Goal: Task Accomplishment & Management: Manage account settings

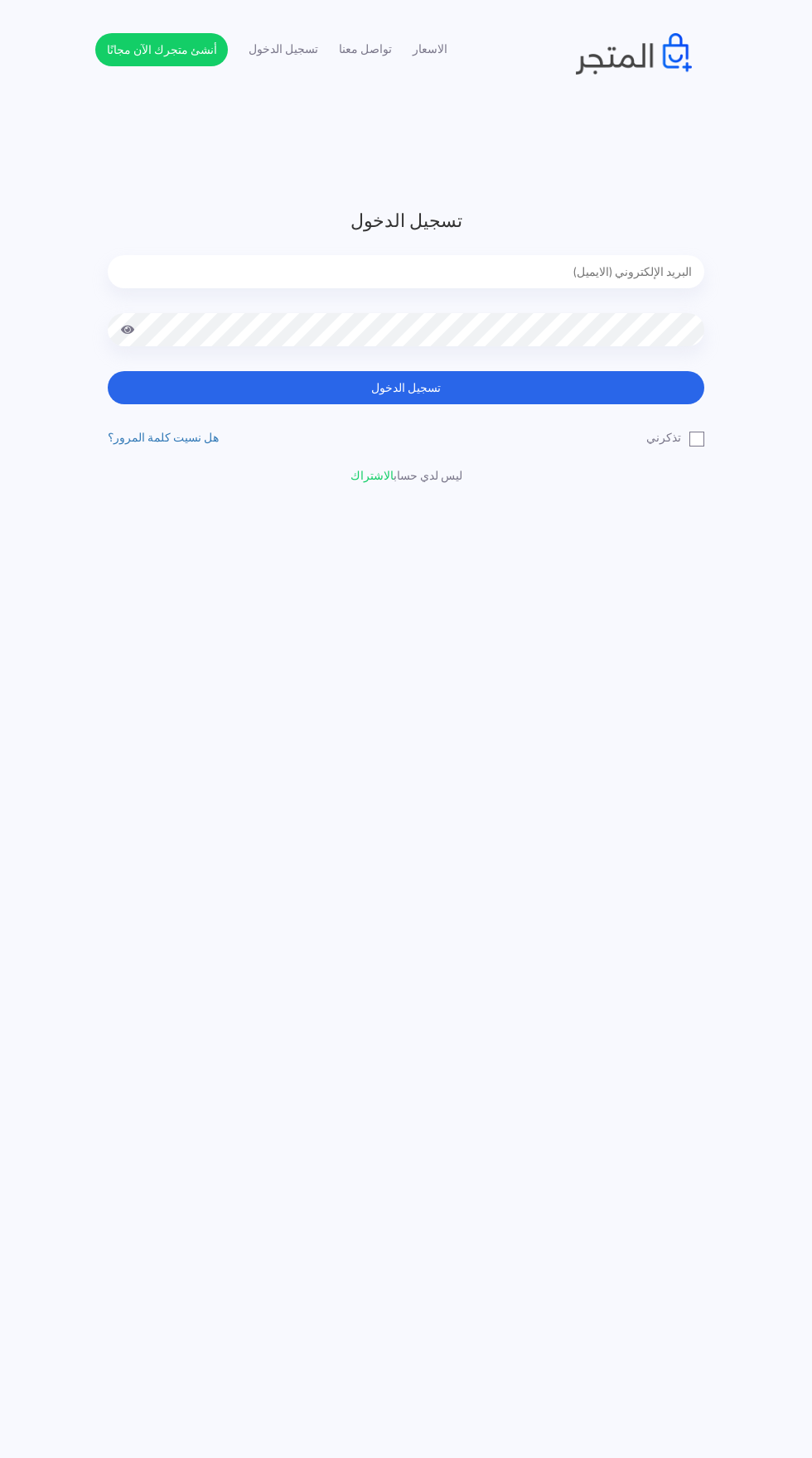
click at [445, 267] on input "email" at bounding box center [406, 272] width 596 height 33
type input "noha_mae86@yahoo.com"
click at [108, 371] on button "تسجيل الدخول" at bounding box center [406, 388] width 596 height 33
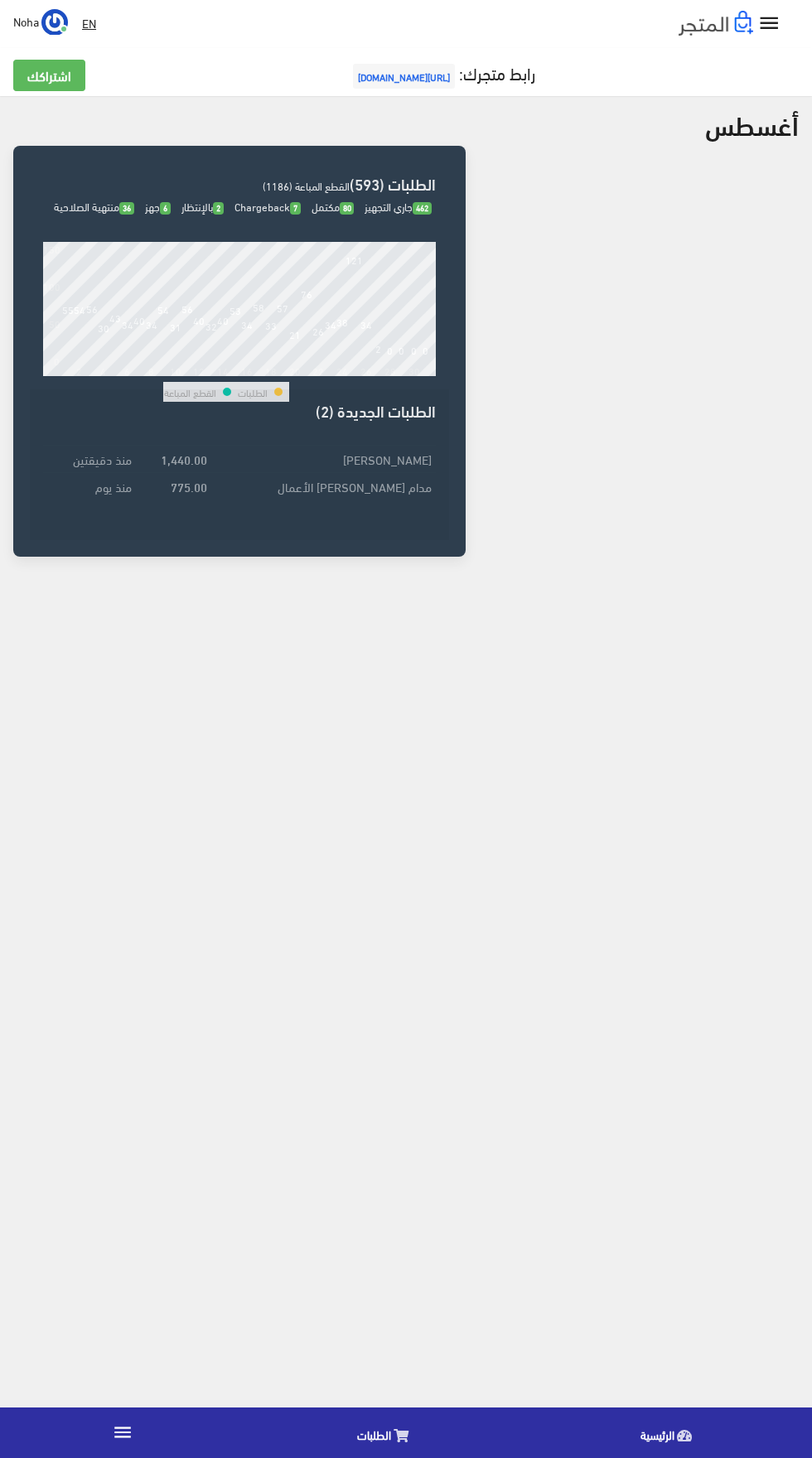
click at [122, 1433] on icon "" at bounding box center [122, 1432] width 22 height 22
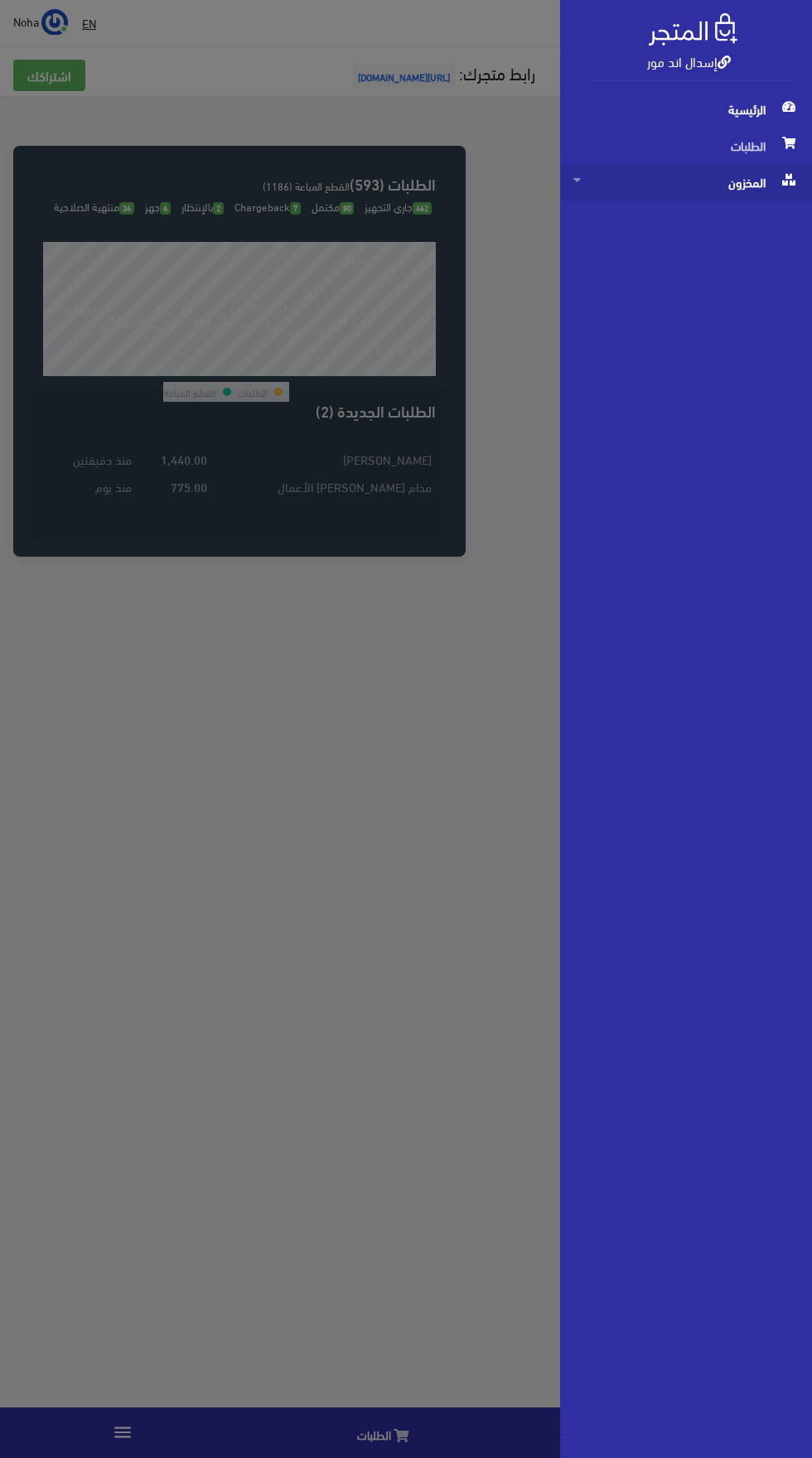
click at [624, 190] on span "المخزون" at bounding box center [686, 182] width 226 height 37
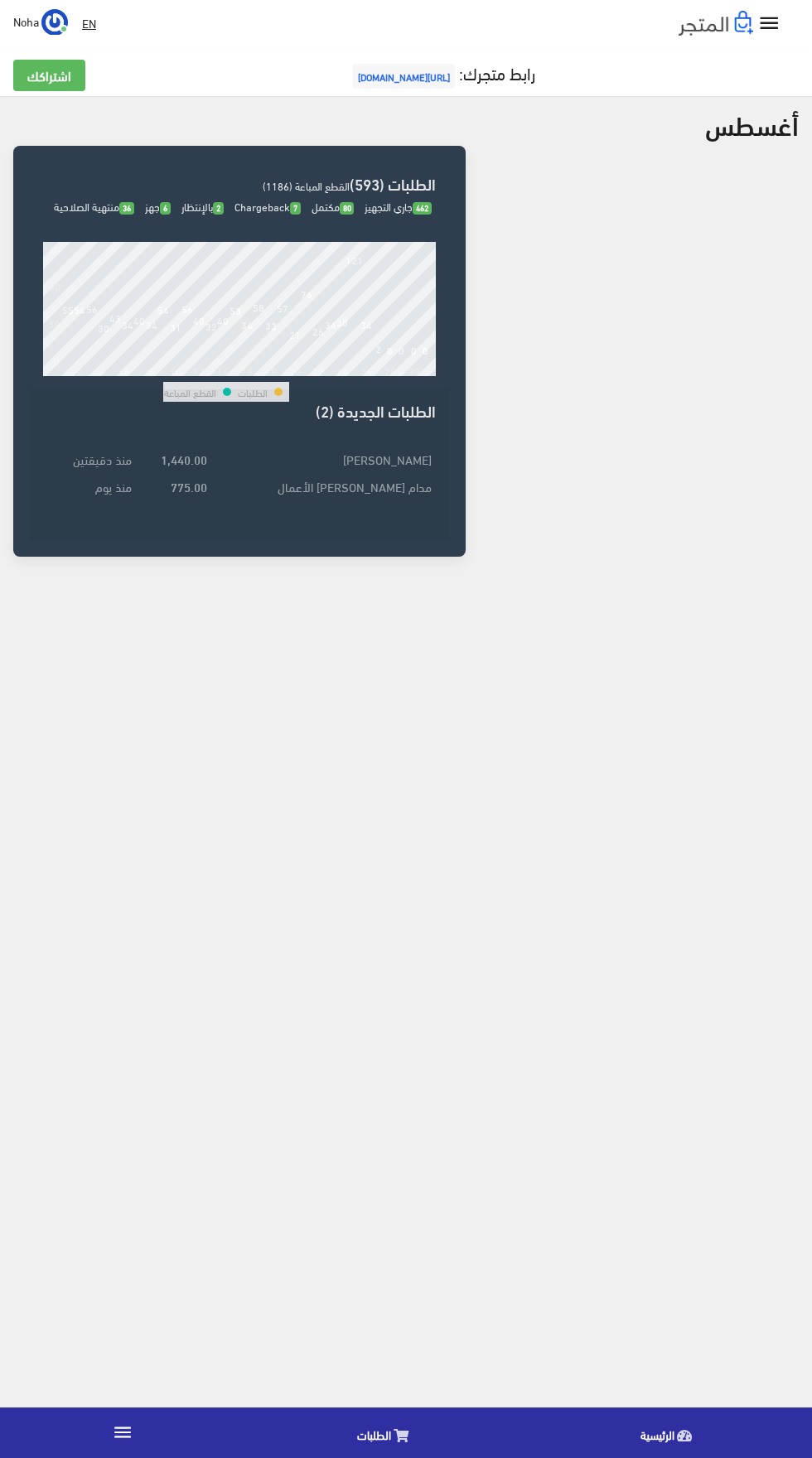
click at [122, 1430] on icon "" at bounding box center [122, 1432] width 22 height 22
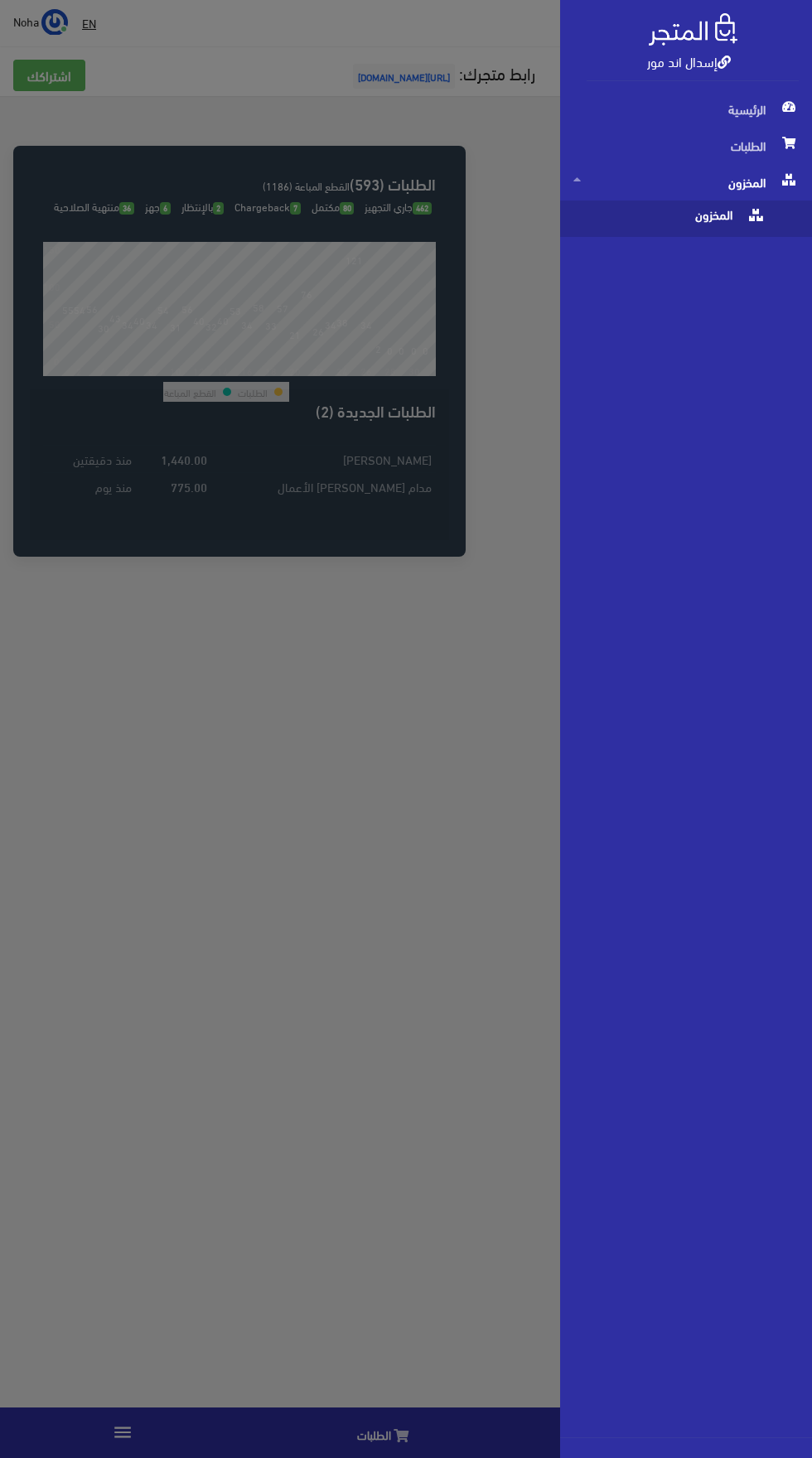
click at [609, 218] on span "المخزون" at bounding box center [669, 219] width 193 height 37
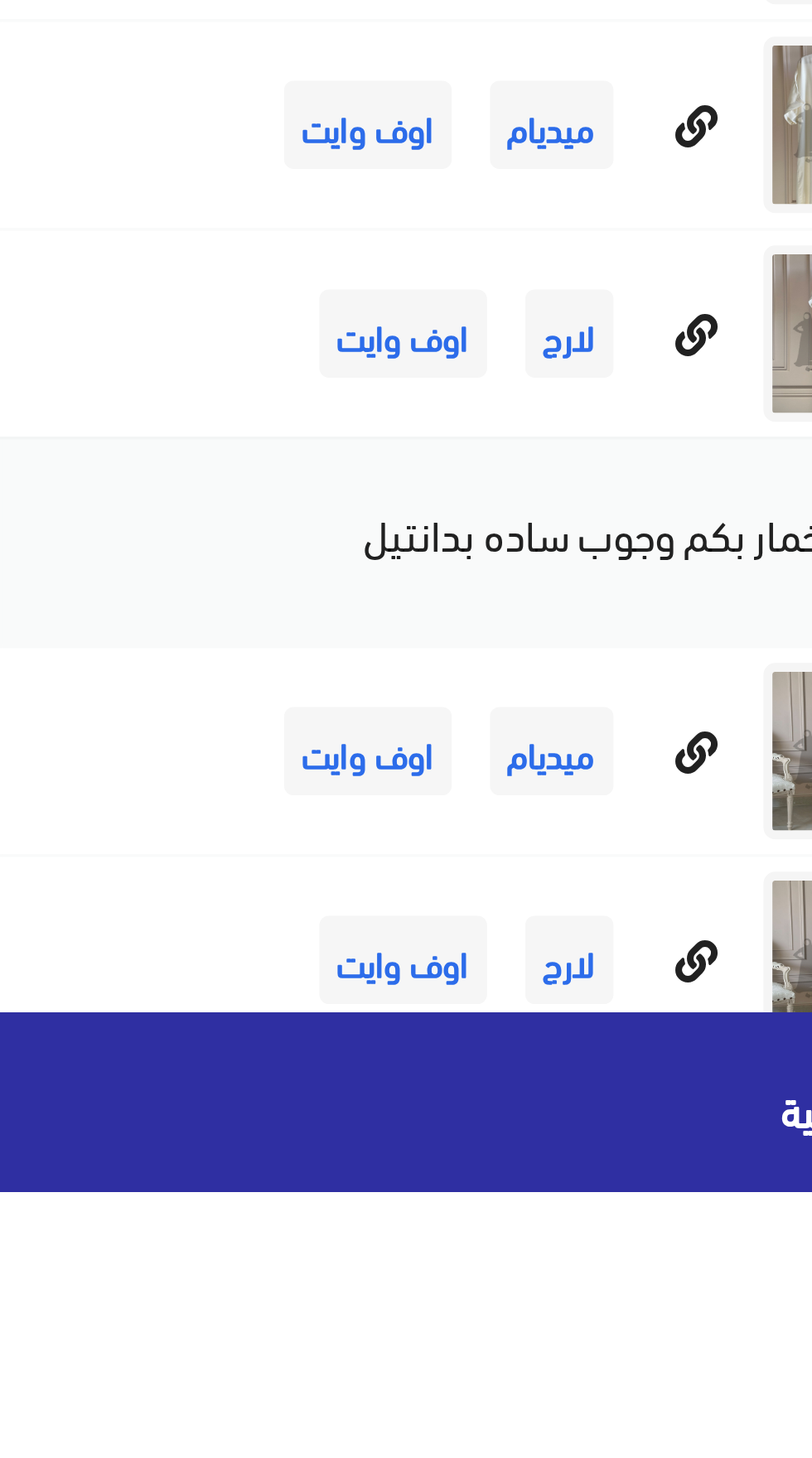
scroll to position [10245, 0]
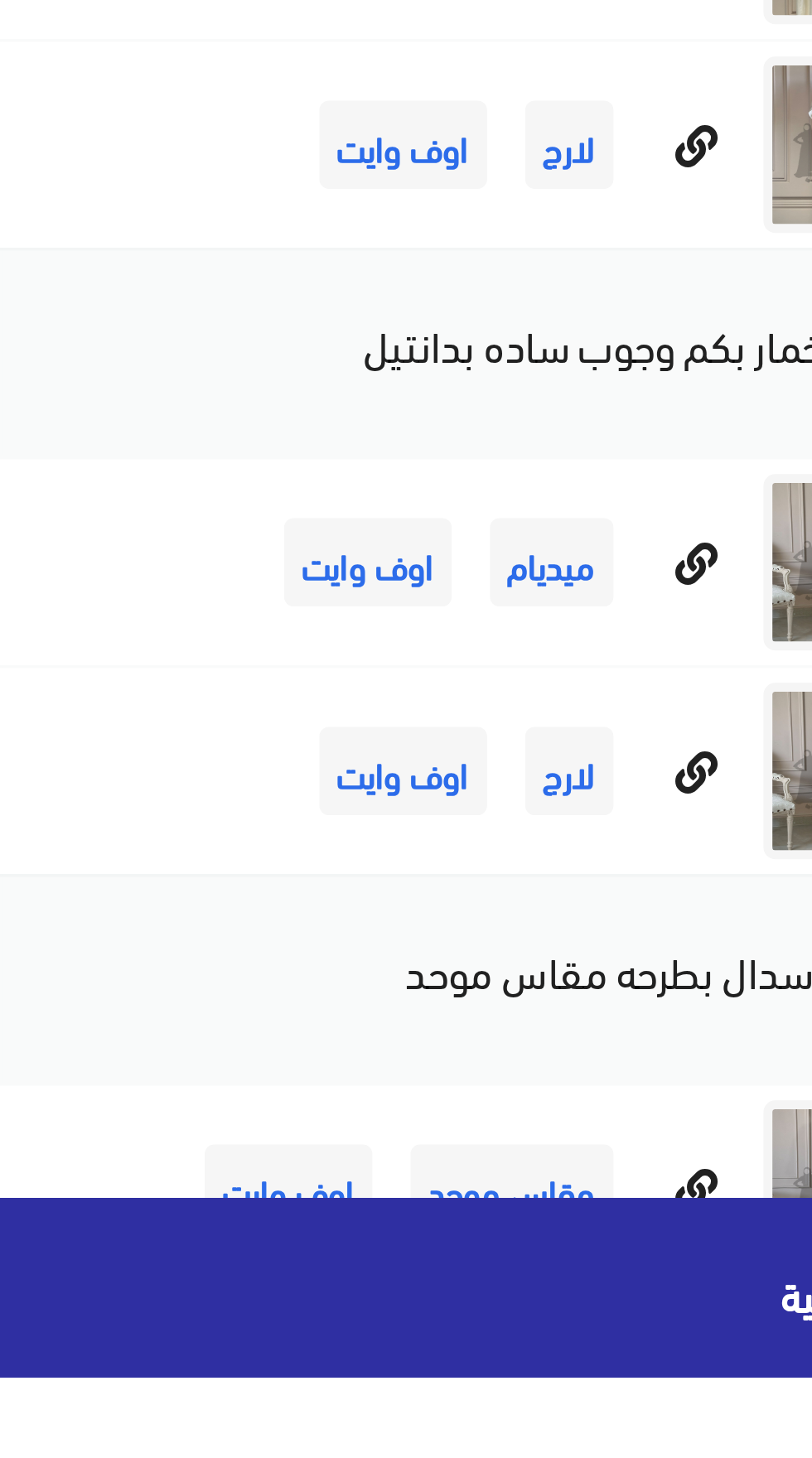
scroll to position [10365, 0]
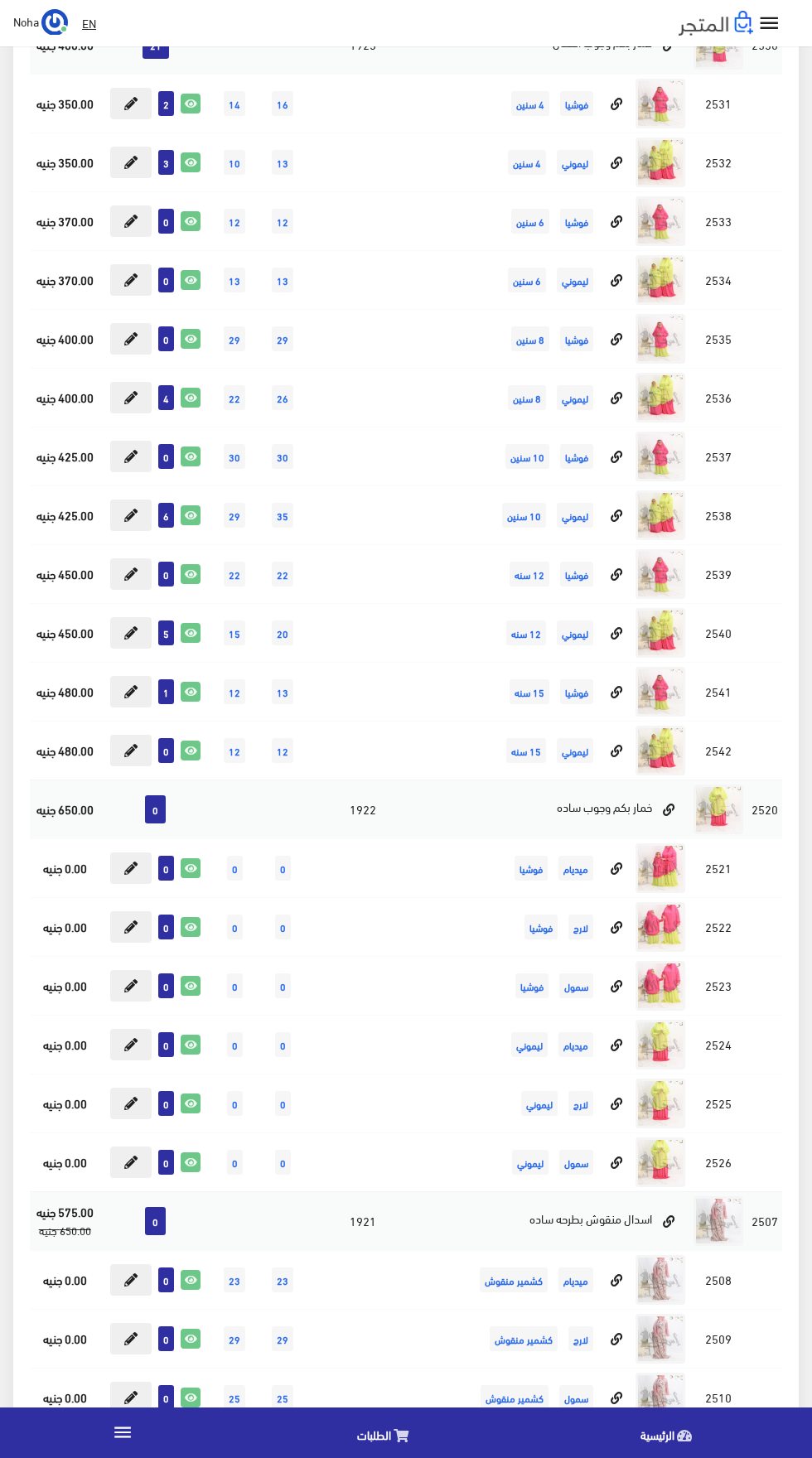
scroll to position [2183, 0]
click at [114, 633] on button at bounding box center [131, 633] width 42 height 31
type input "5"
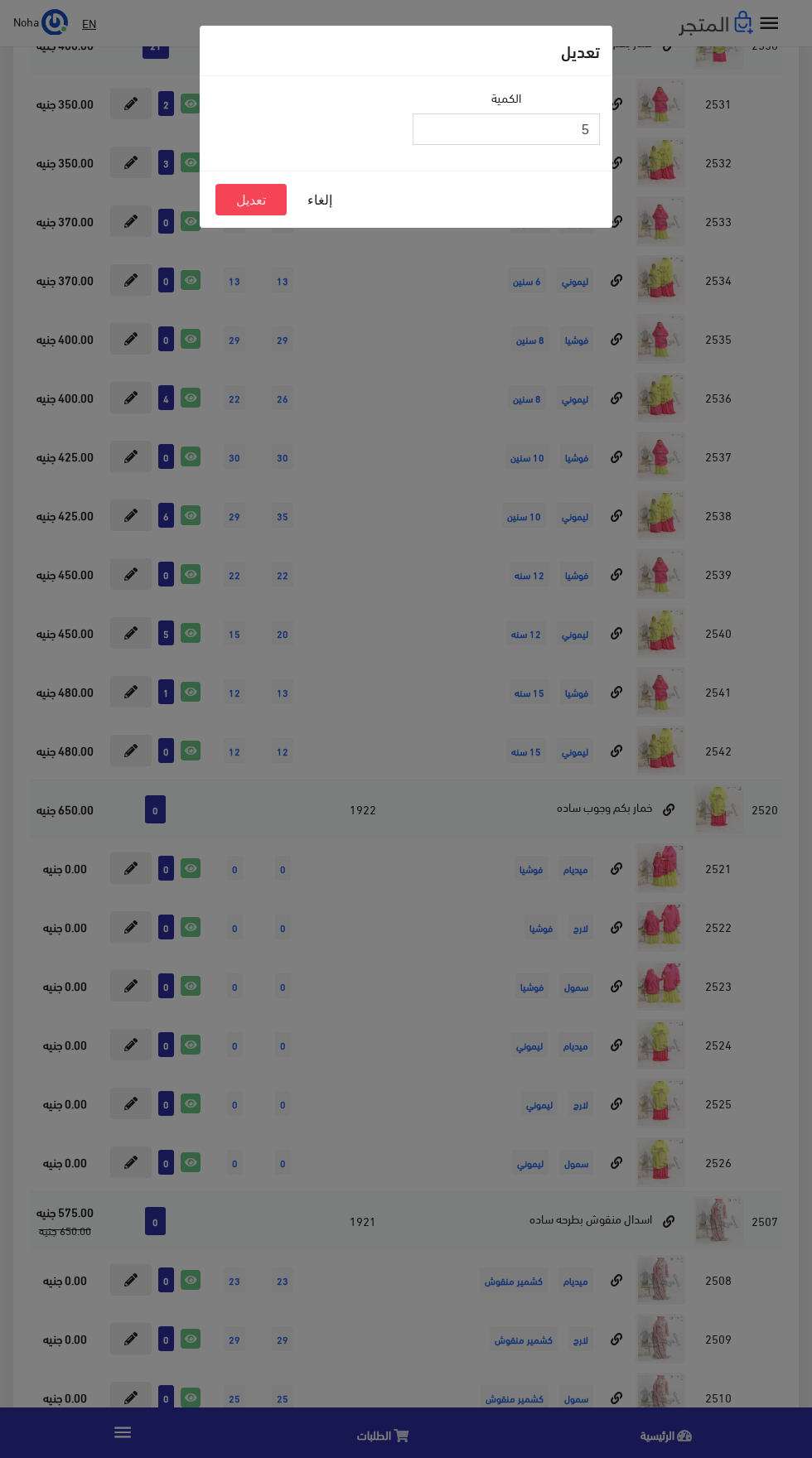
click at [452, 133] on input "5" at bounding box center [505, 129] width 187 height 31
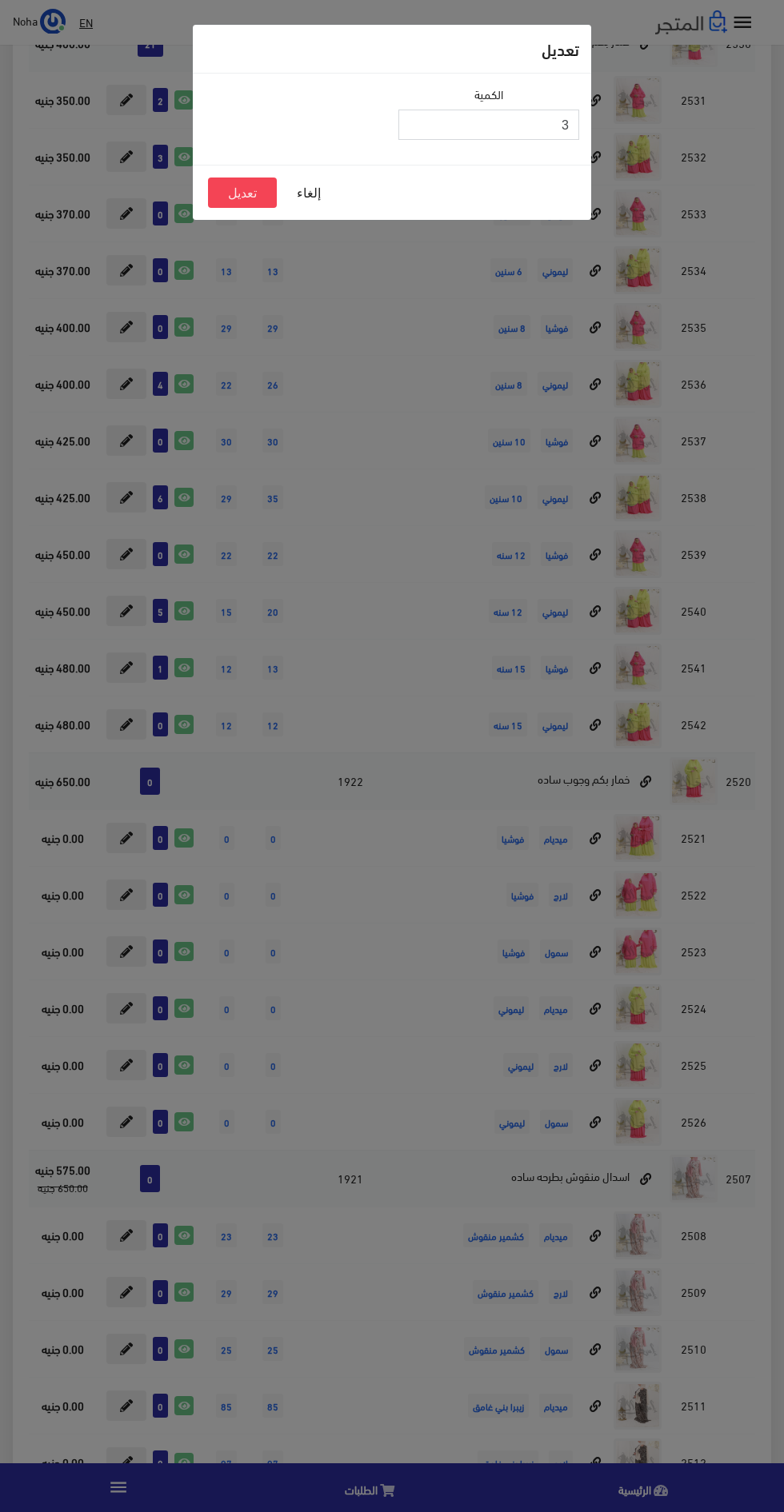
type input "3"
click at [218, 194] on button "تعديل" at bounding box center [242, 193] width 69 height 30
click at [209, 202] on button "تعديل" at bounding box center [242, 193] width 69 height 30
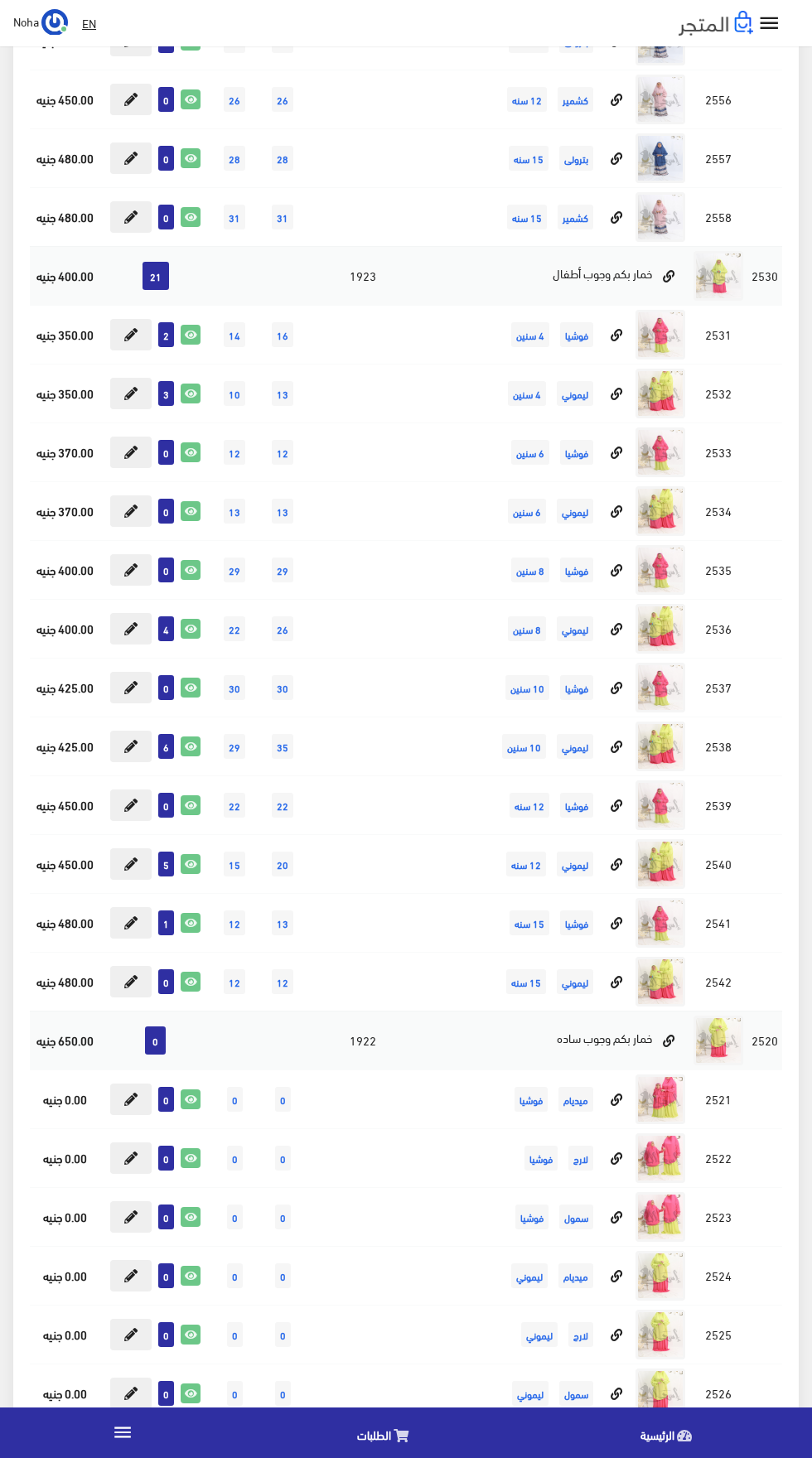
scroll to position [1963, 0]
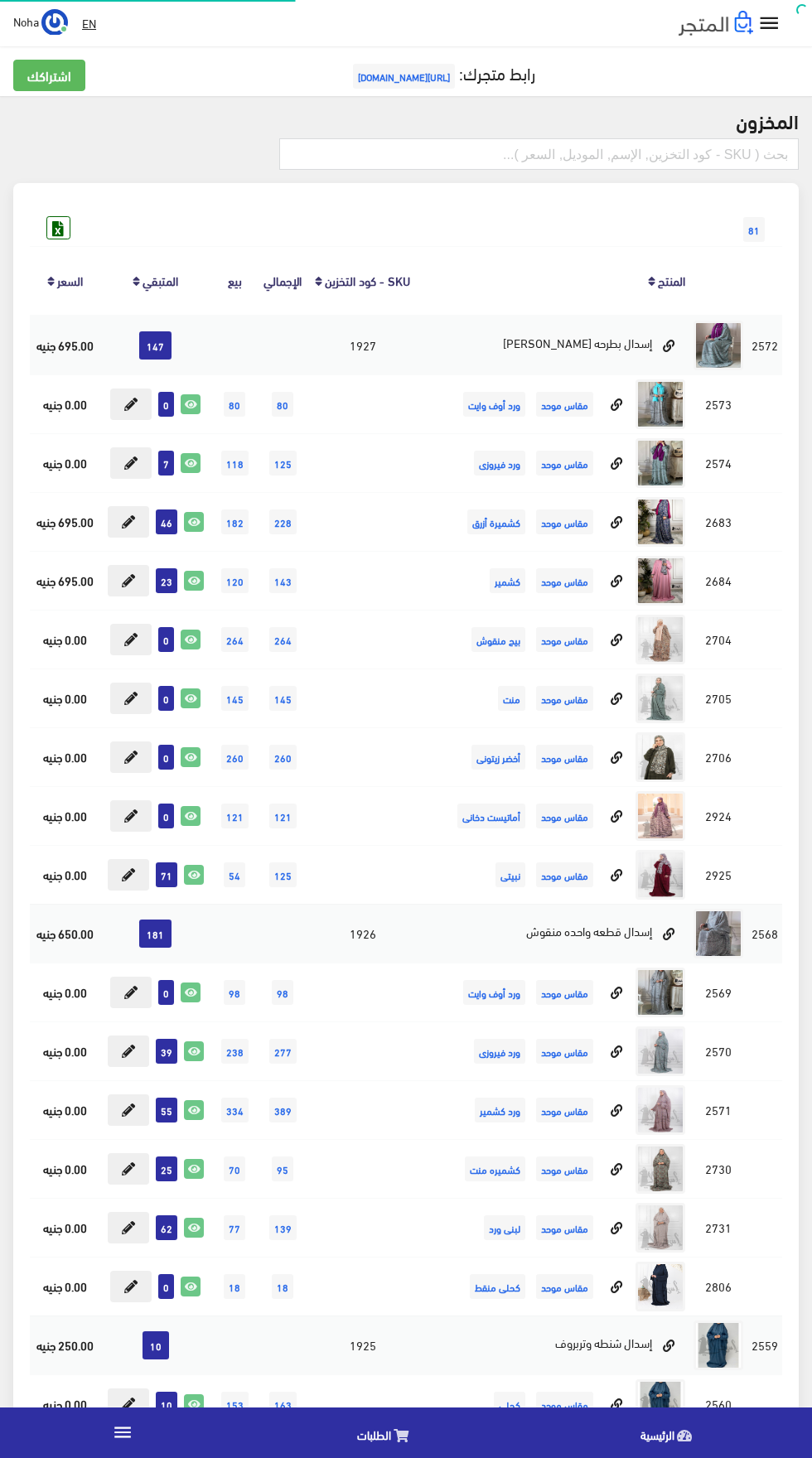
scroll to position [1963, 0]
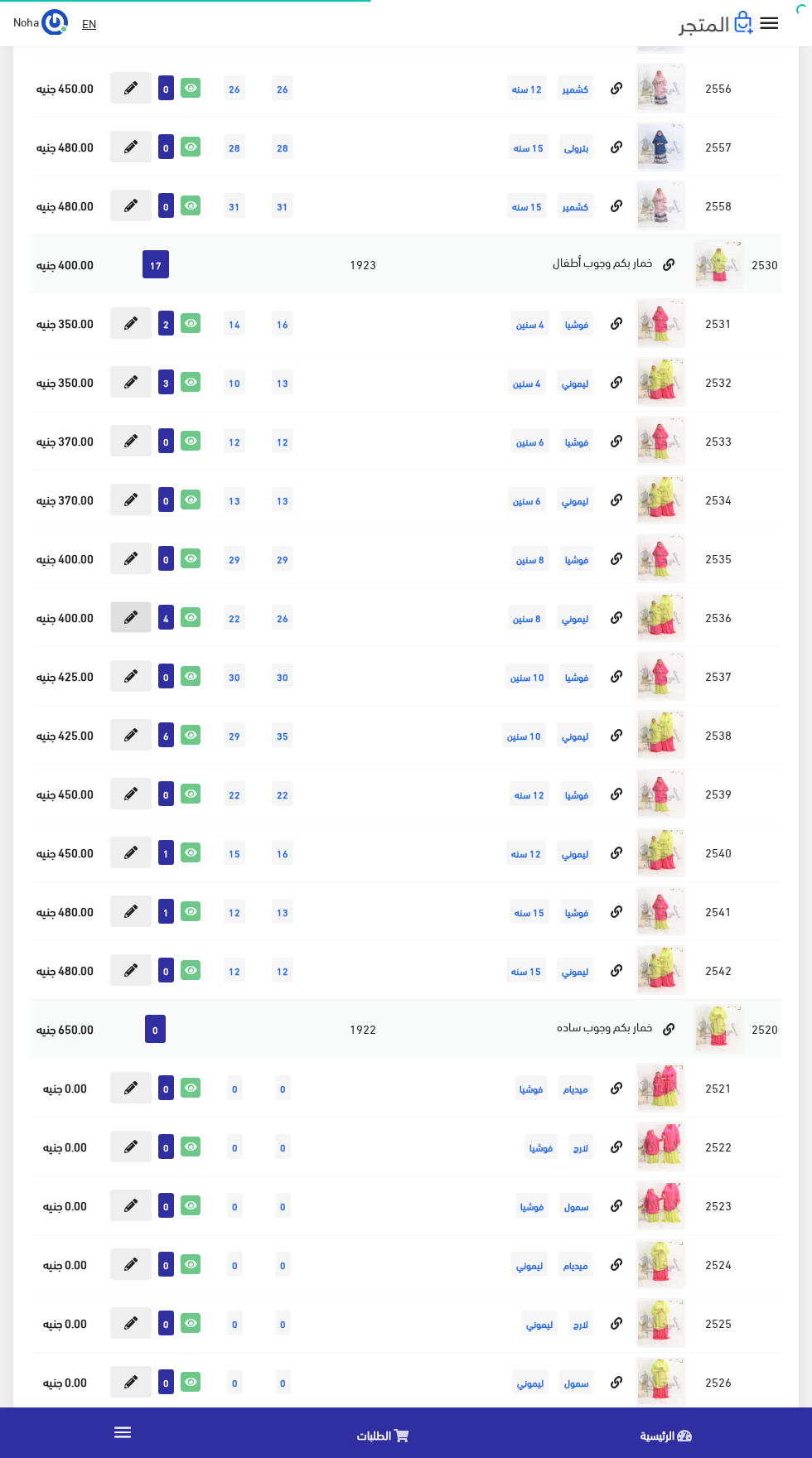
click at [118, 617] on button at bounding box center [131, 617] width 42 height 31
type input "4"
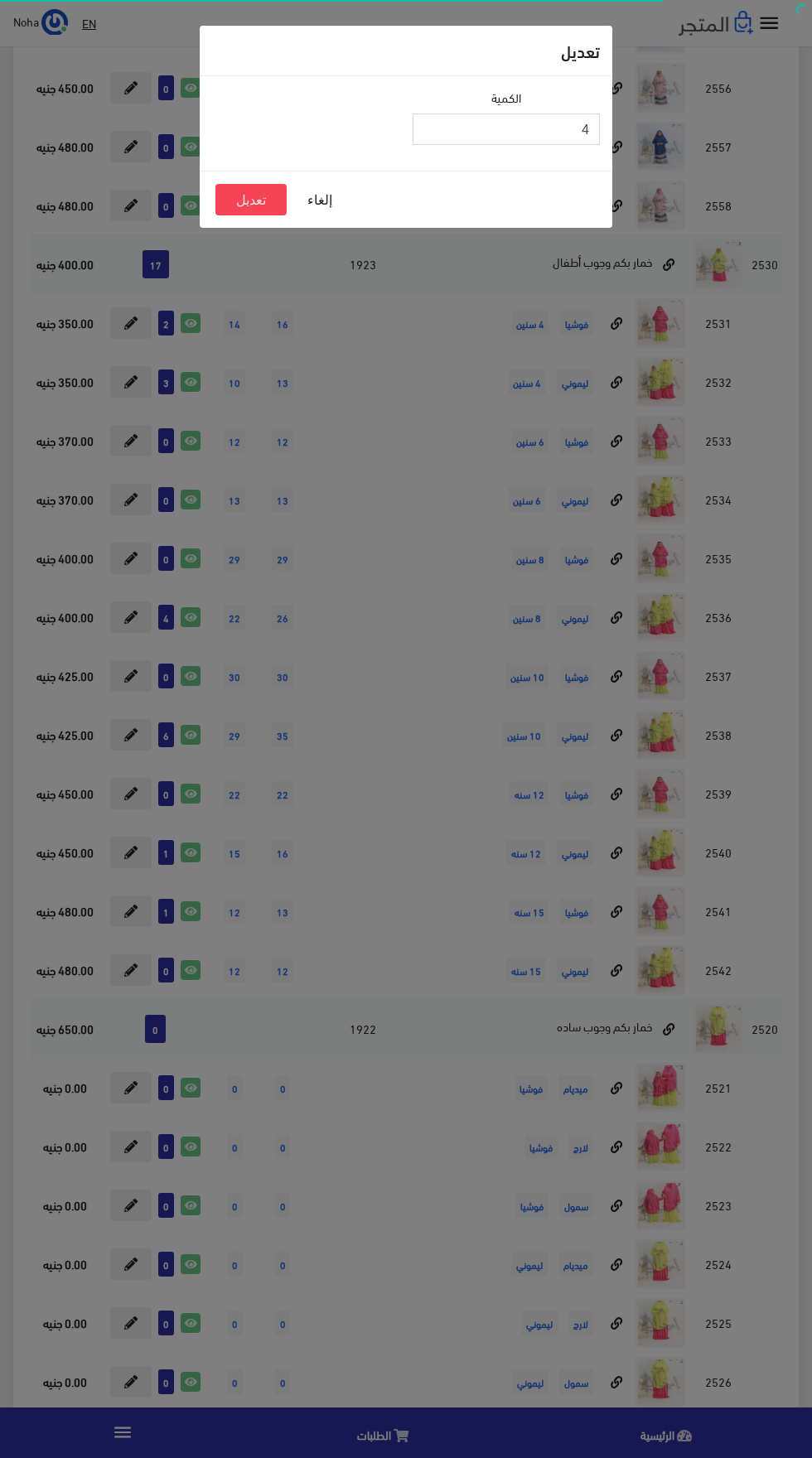
click at [440, 128] on input "4" at bounding box center [505, 129] width 187 height 31
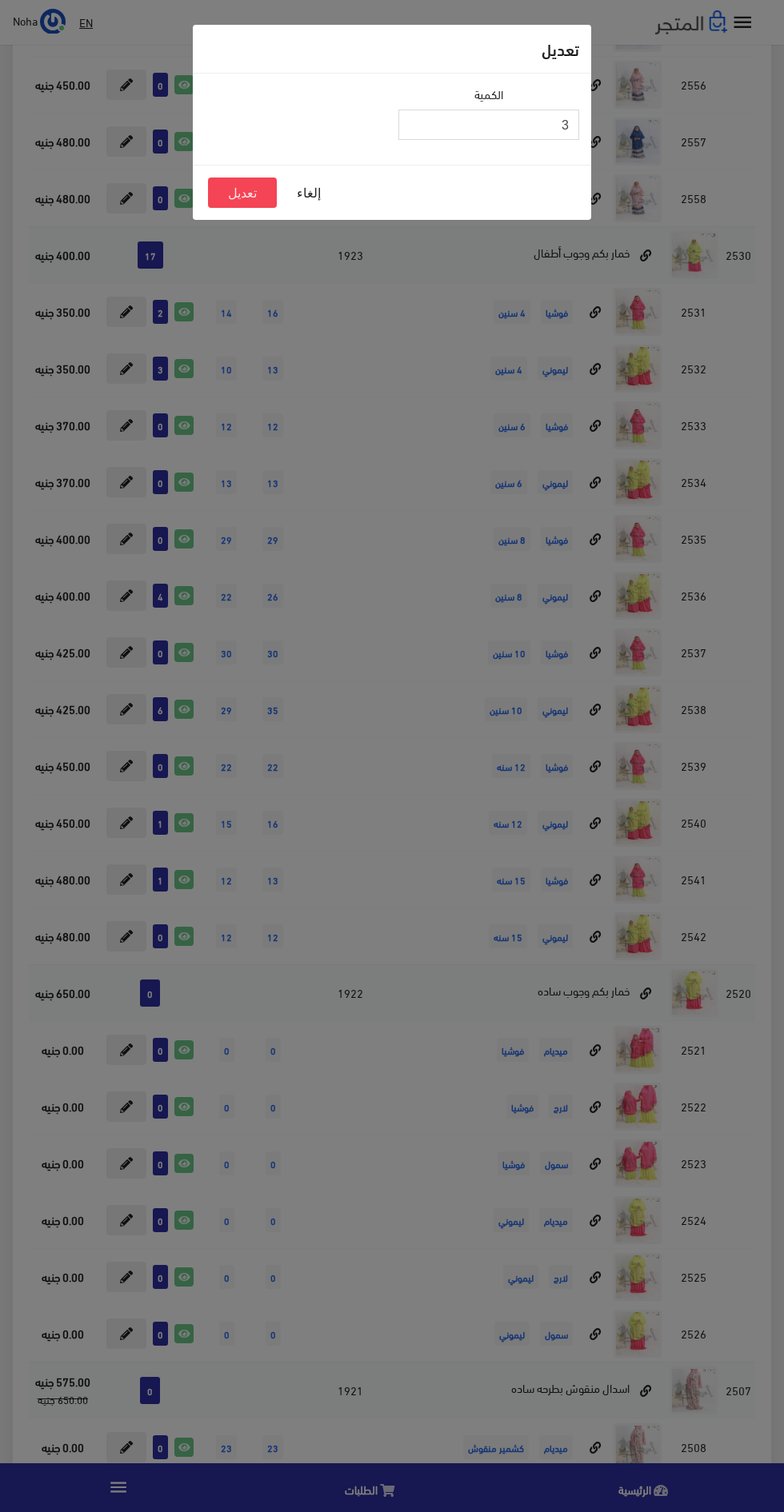
type input "3"
click at [228, 200] on button "تعديل" at bounding box center [242, 193] width 69 height 30
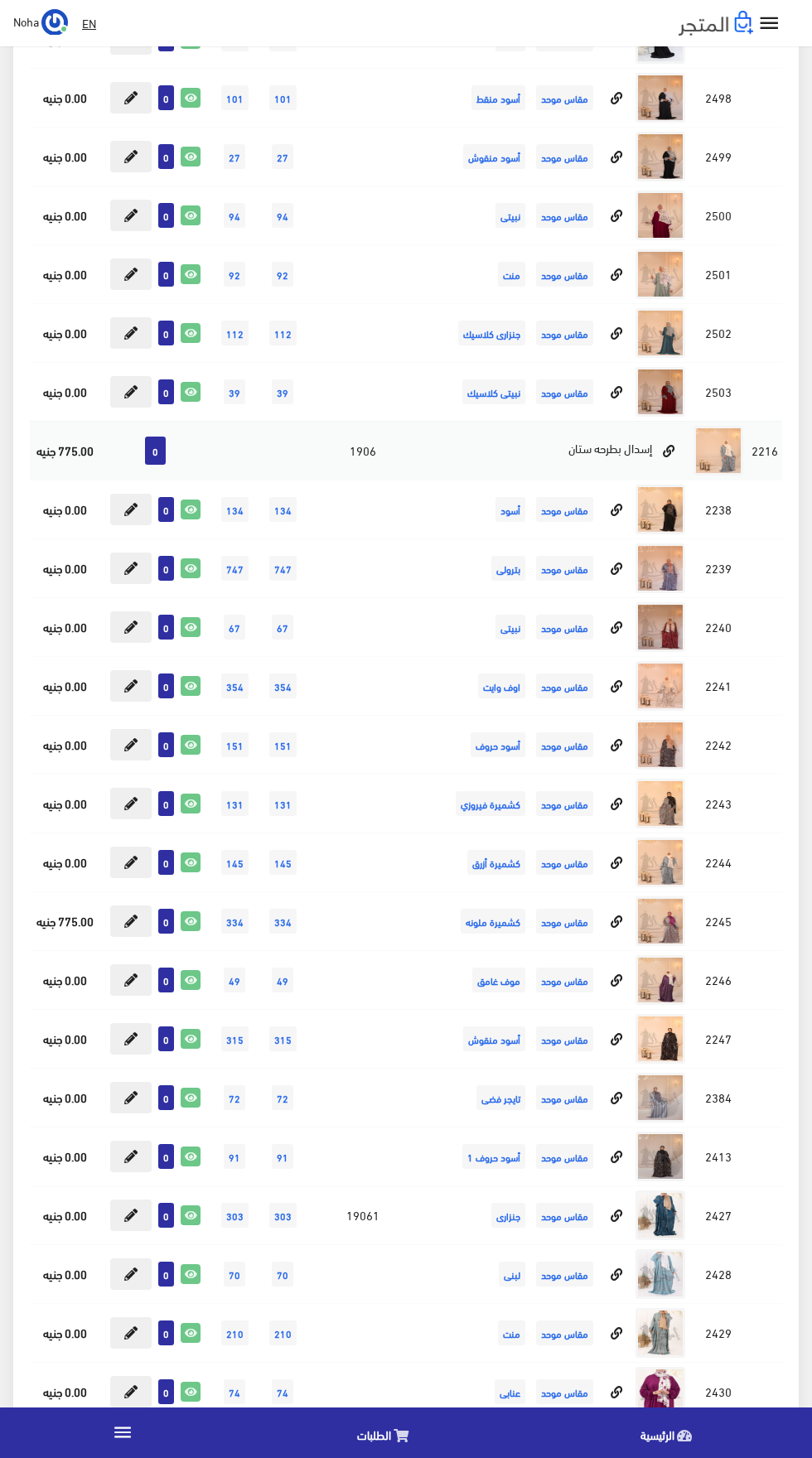
scroll to position [14597, 0]
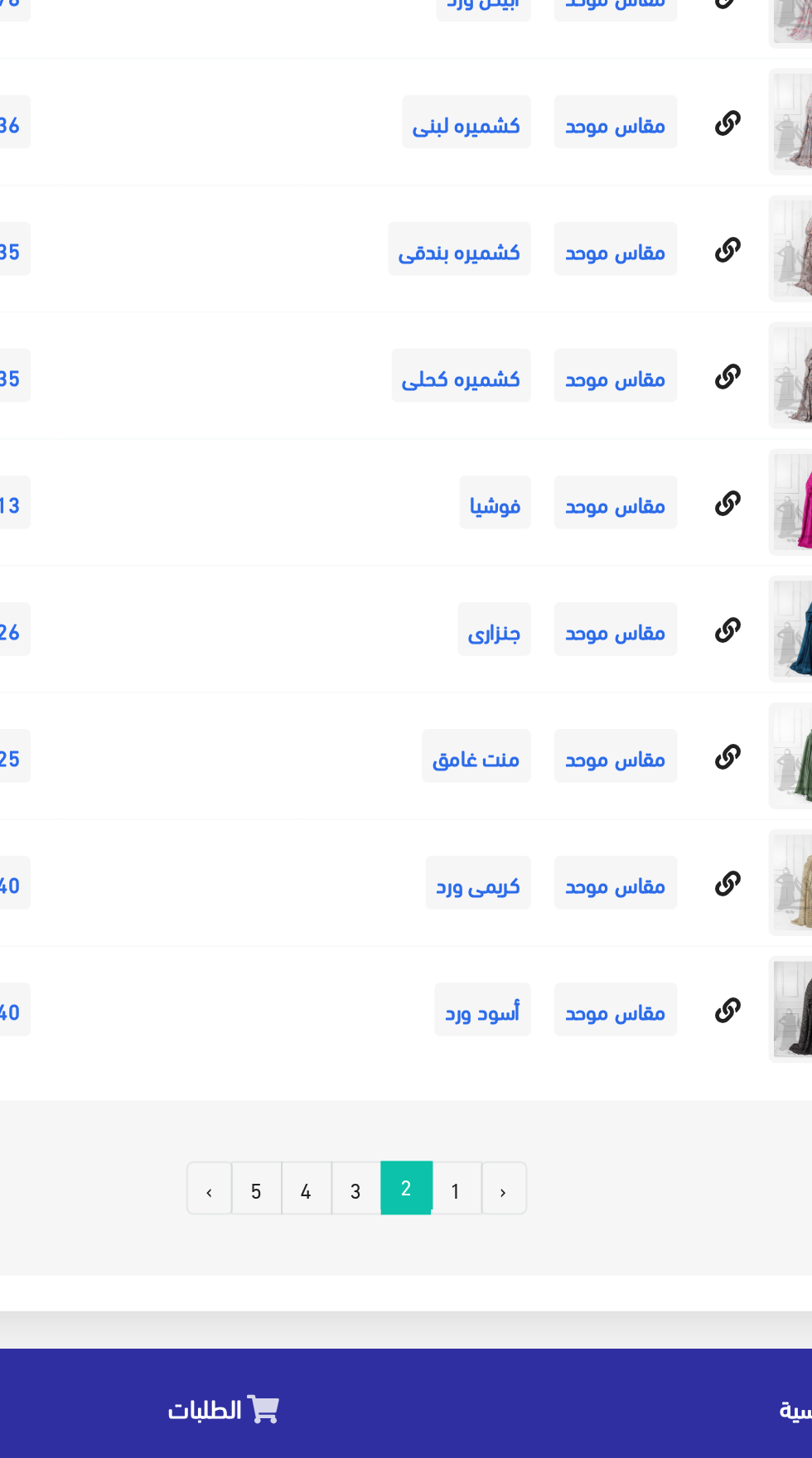
scroll to position [14868, 0]
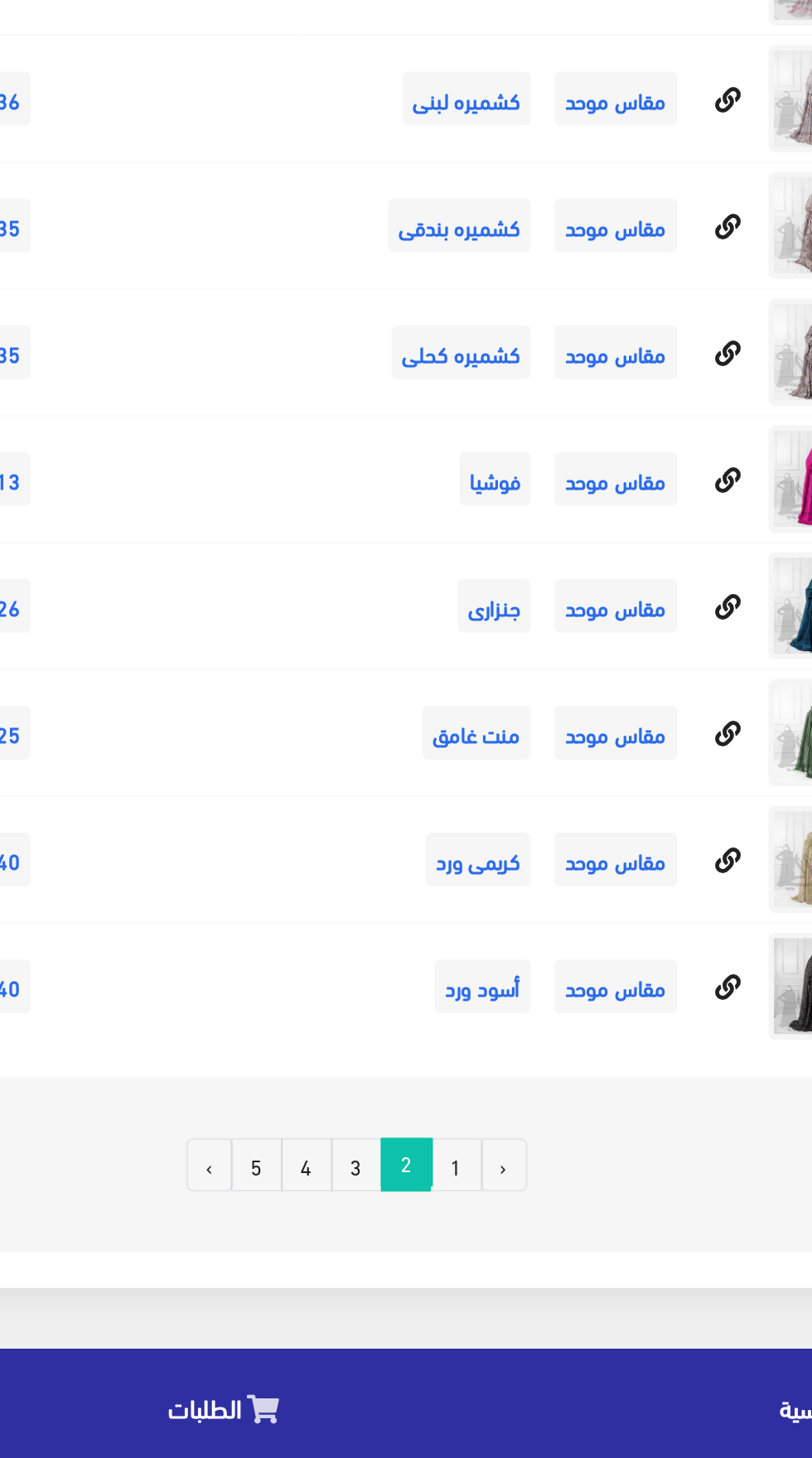
click at [423, 1330] on link "4" at bounding box center [422, 1322] width 24 height 25
click at [423, 1322] on link "4" at bounding box center [422, 1322] width 24 height 25
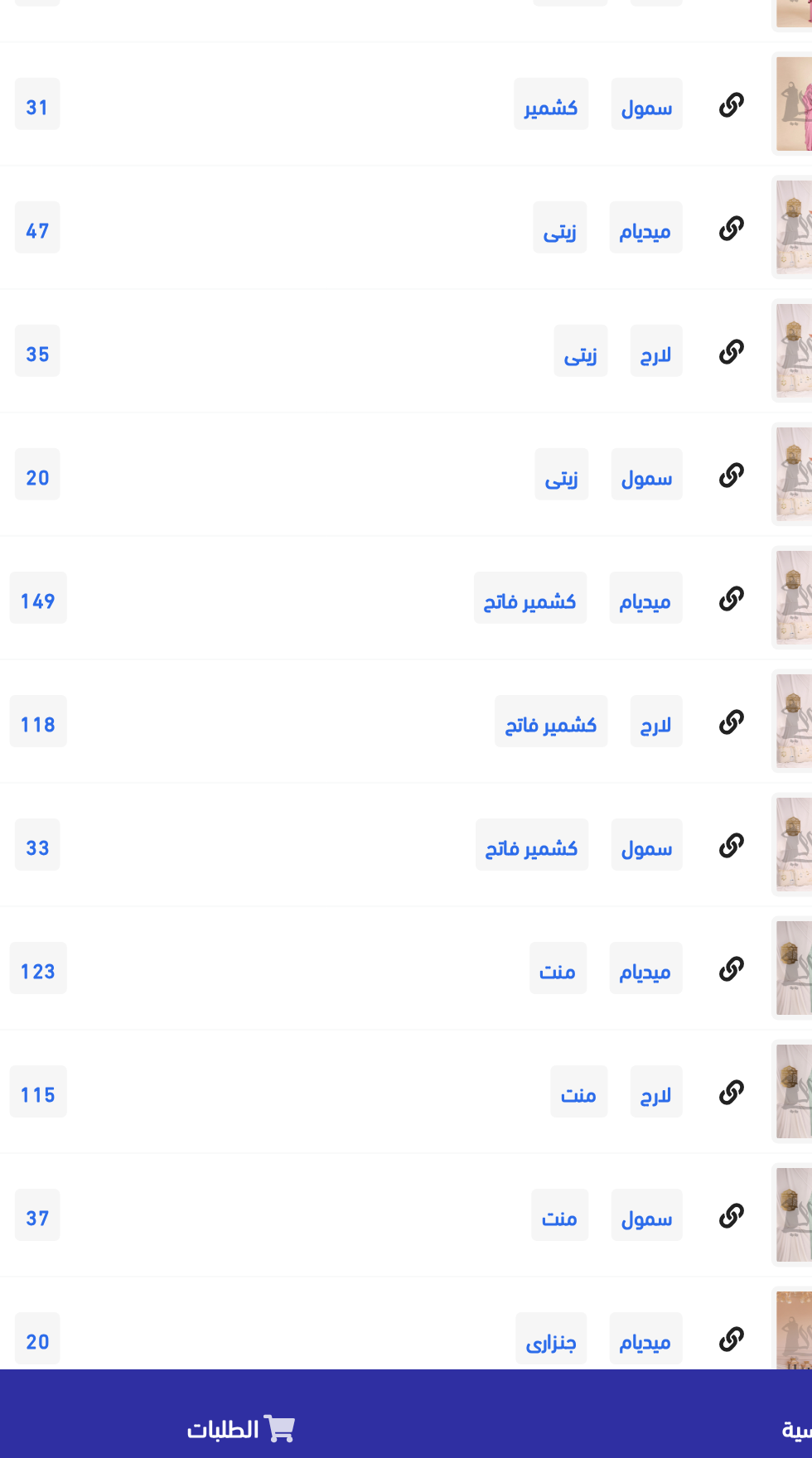
scroll to position [24919, 0]
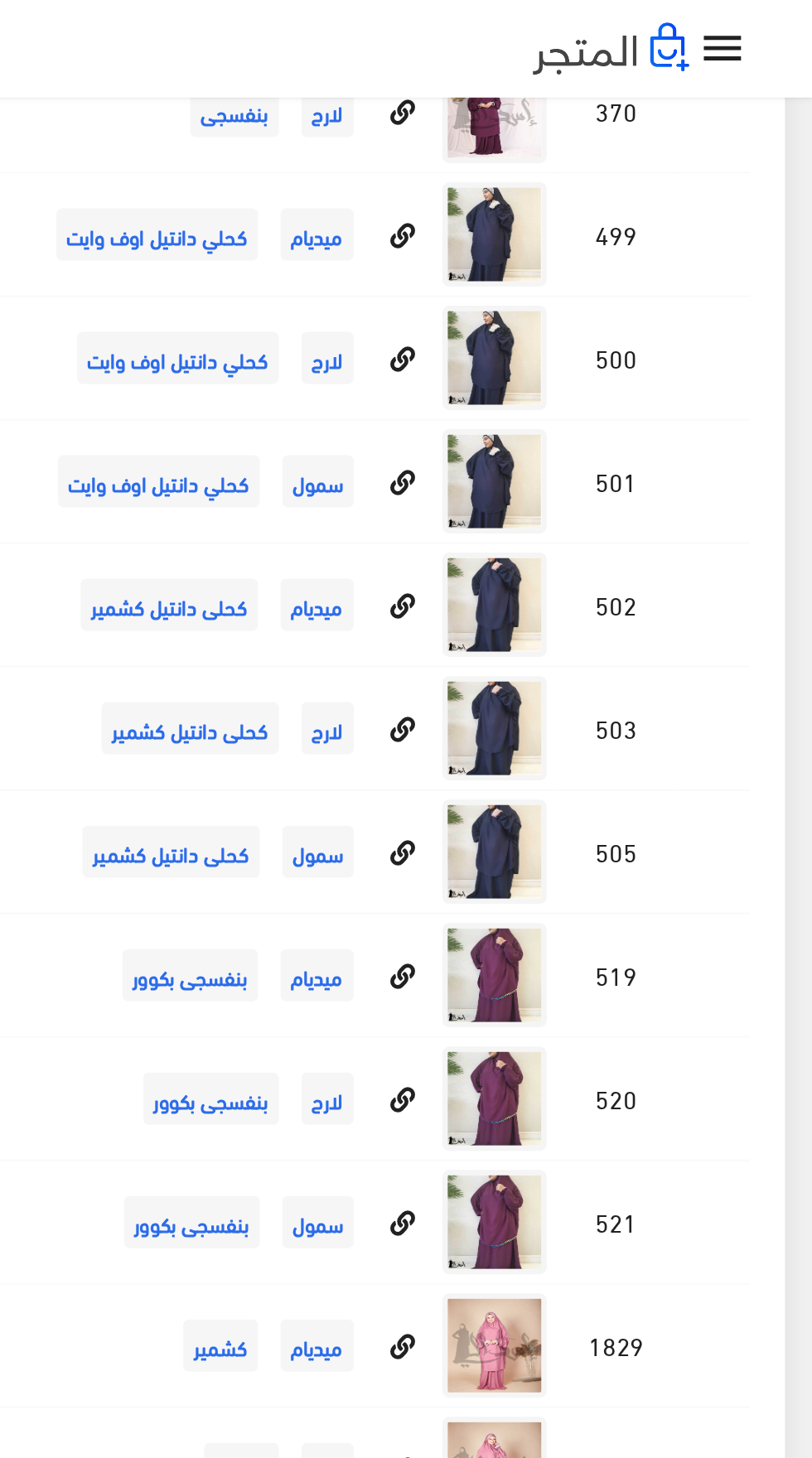
scroll to position [24965, 0]
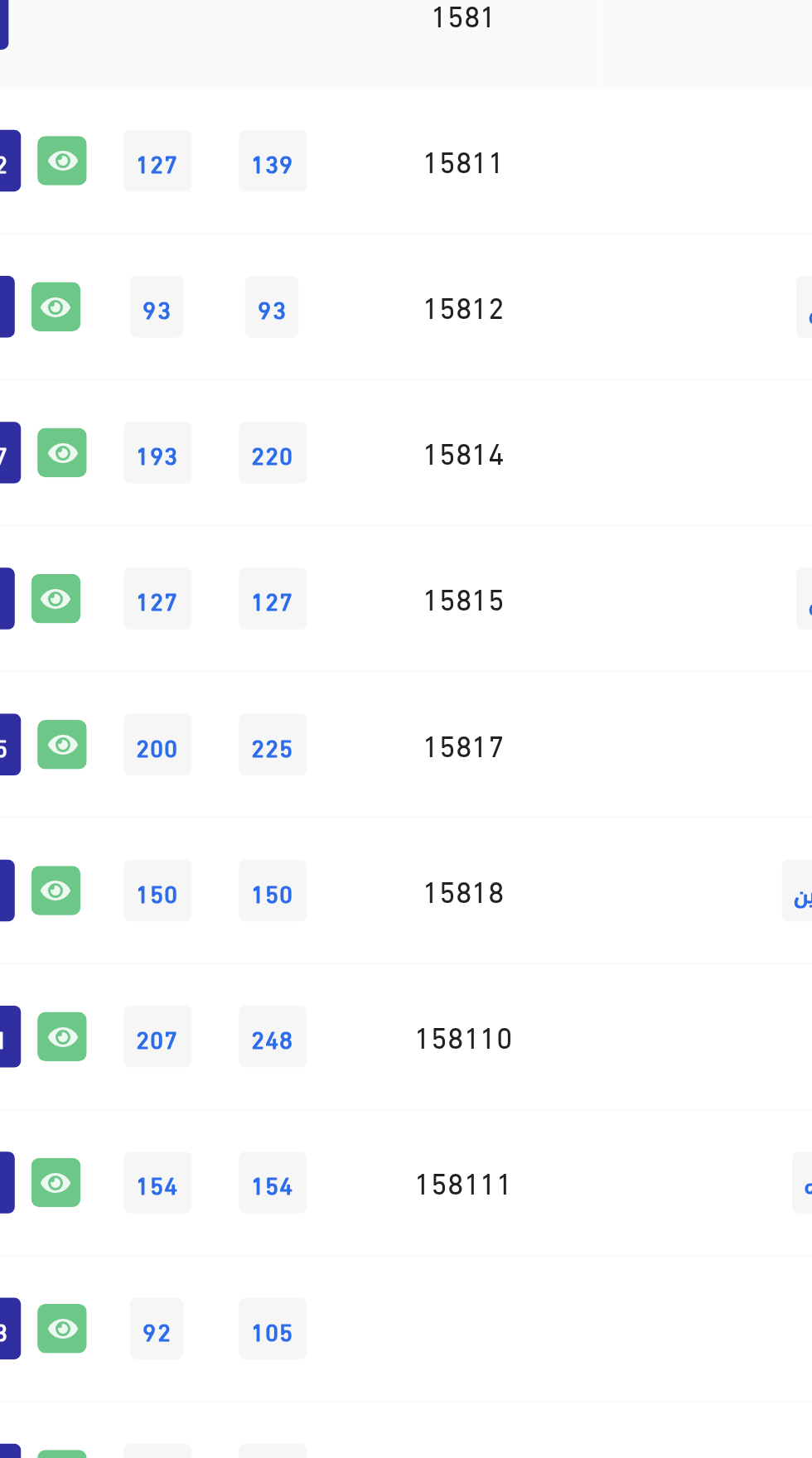
scroll to position [18780, 0]
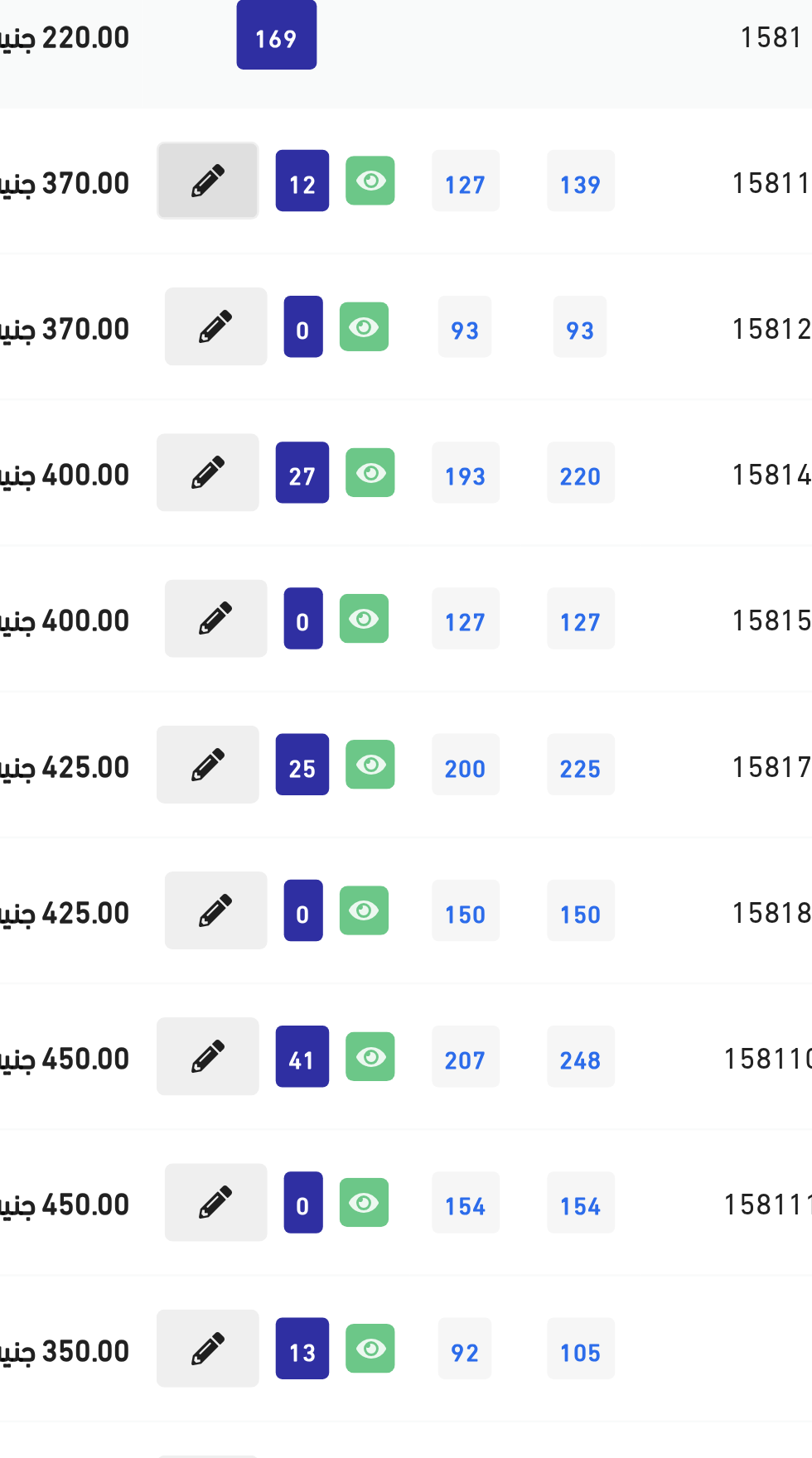
click at [120, 334] on icon at bounding box center [123, 328] width 13 height 13
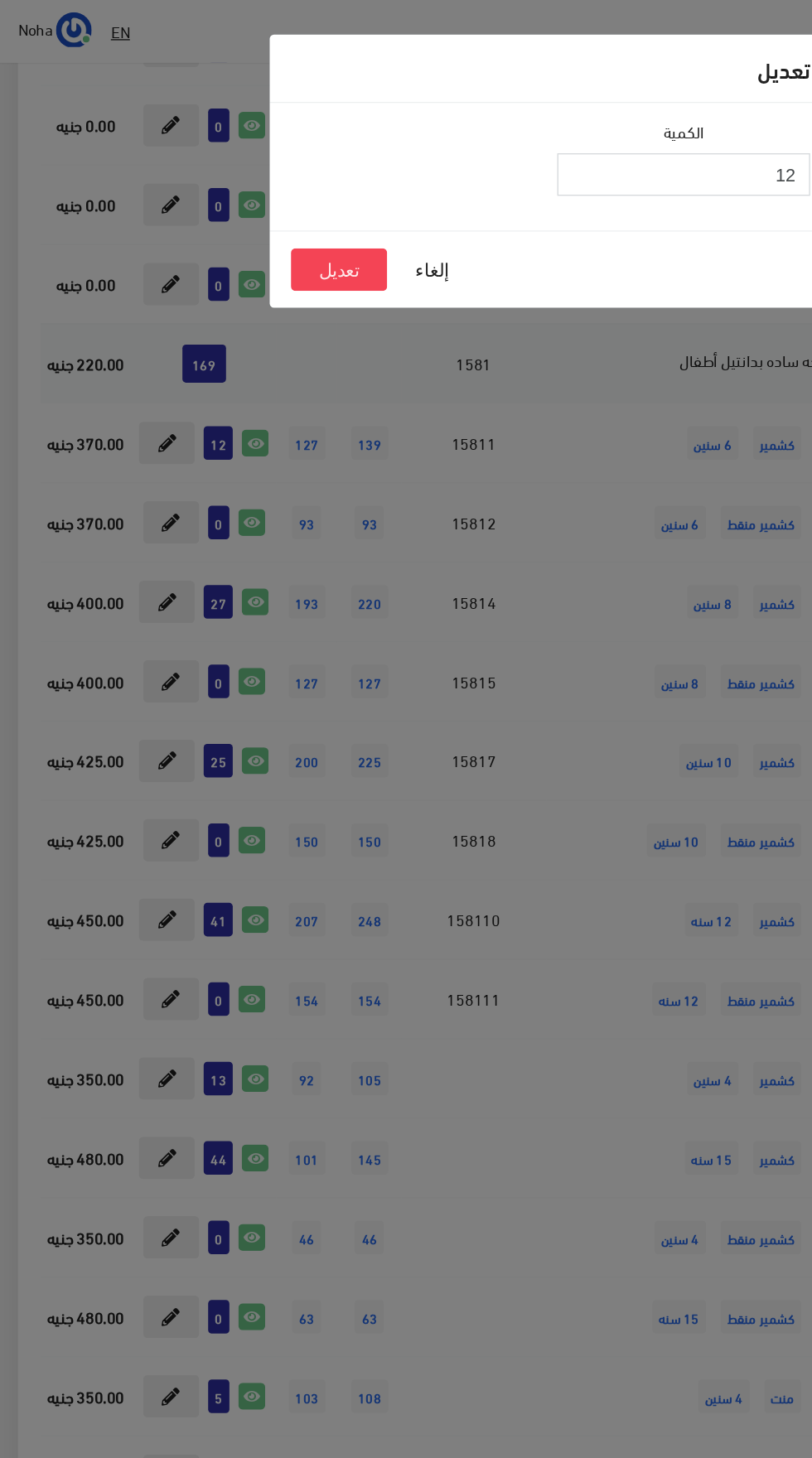
click at [449, 134] on input "12" at bounding box center [505, 129] width 187 height 31
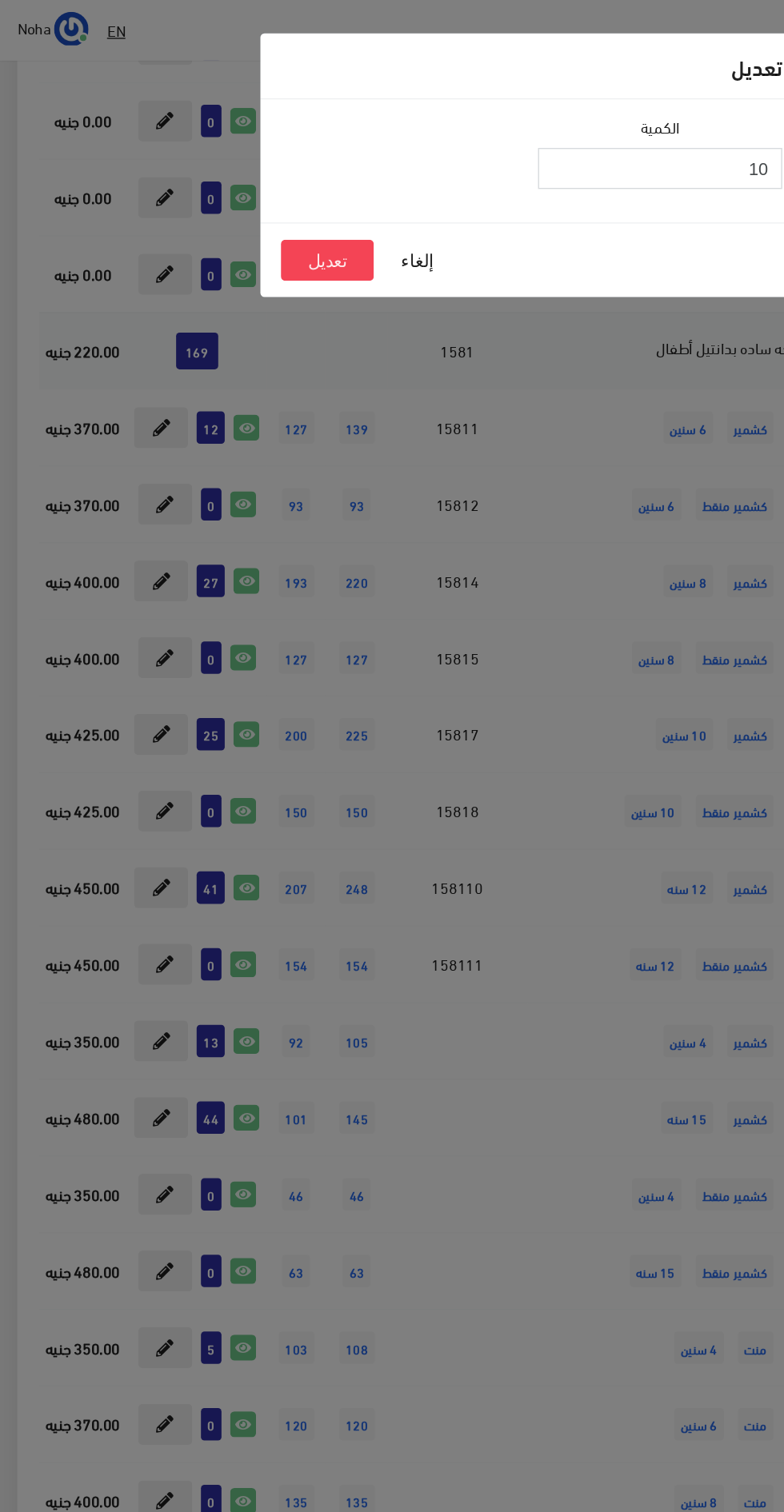
type input "10"
click at [226, 186] on button "تعديل" at bounding box center [242, 193] width 69 height 30
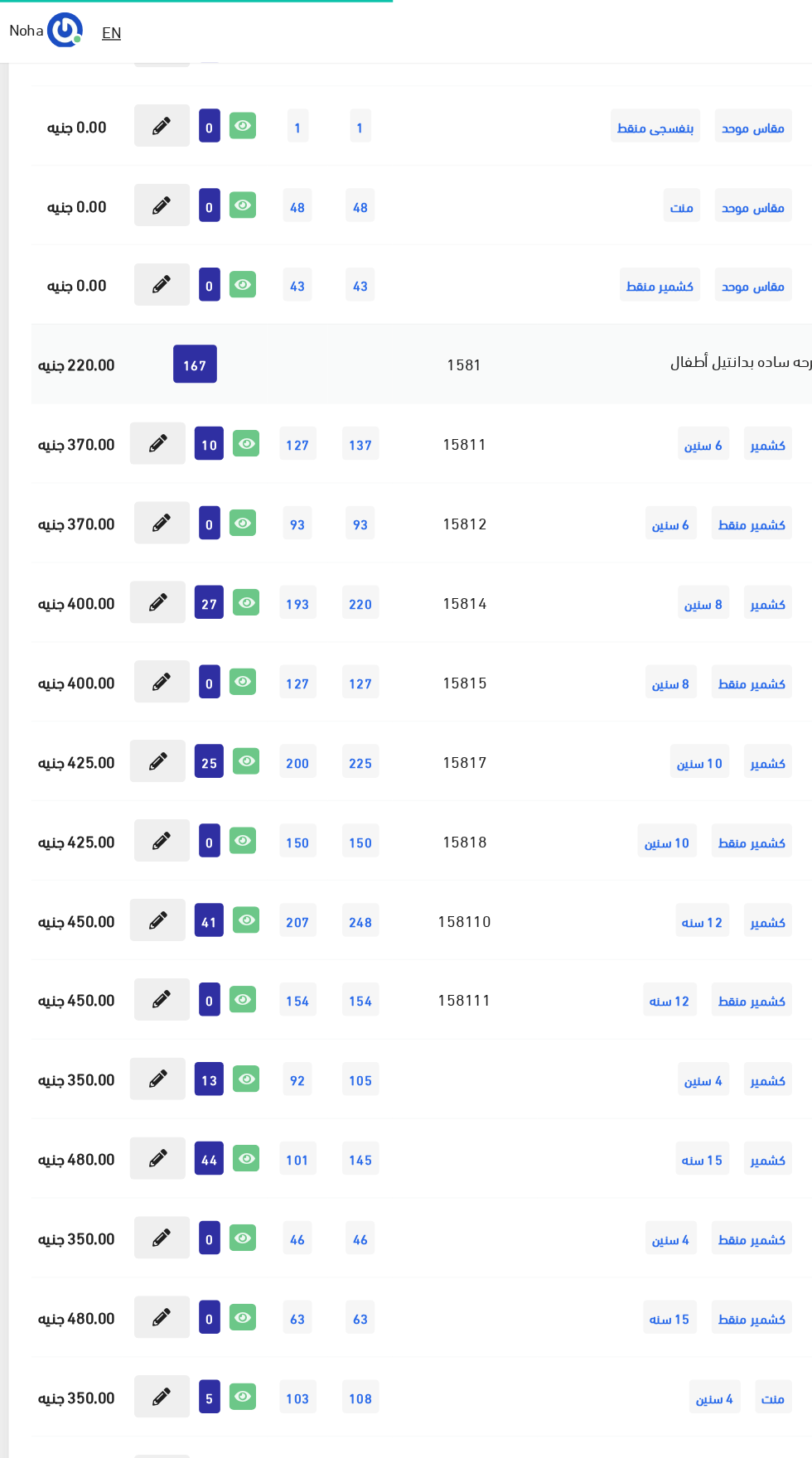
scroll to position [18780, 0]
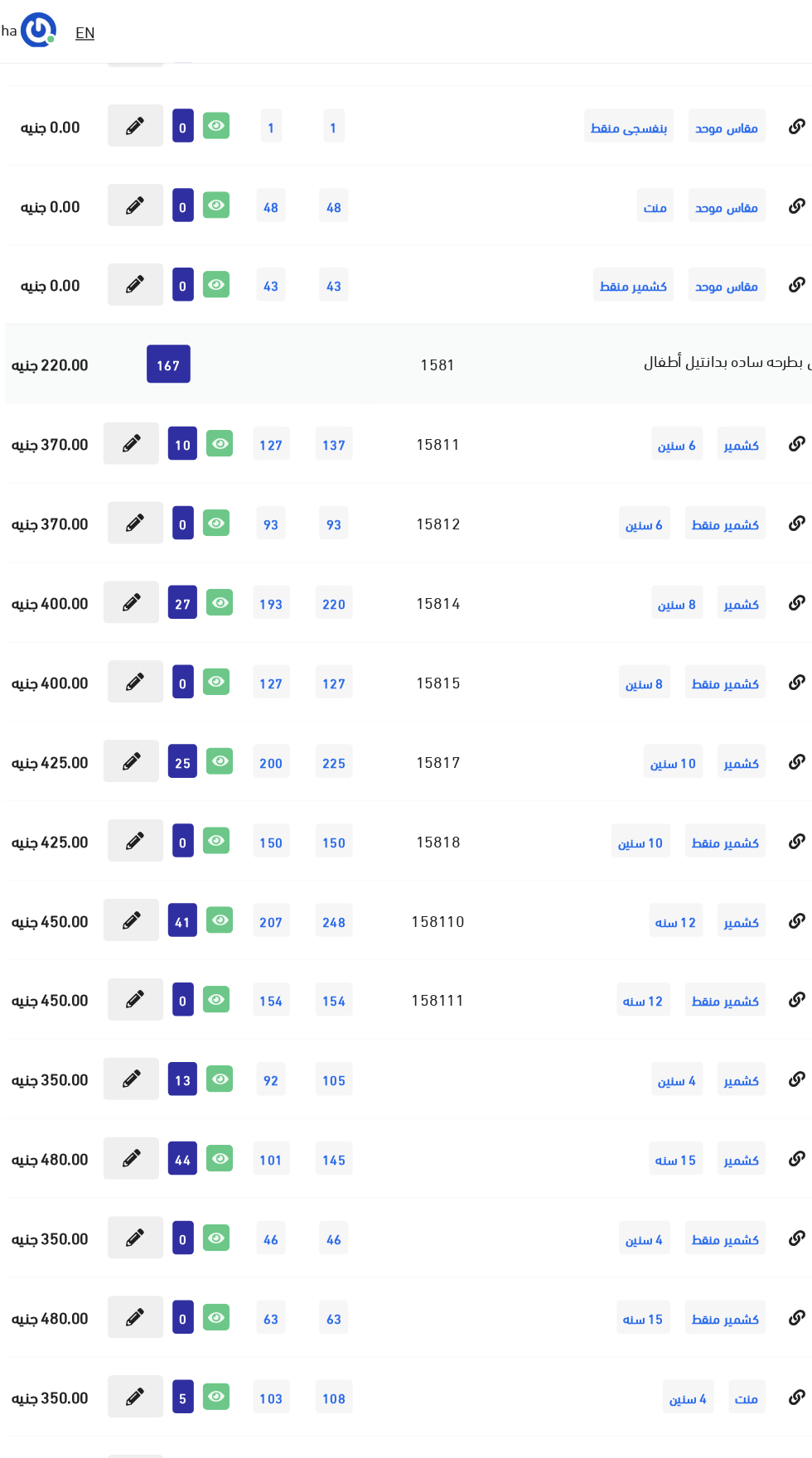
click at [122, 482] on td "0" at bounding box center [151, 504] width 108 height 58
click at [119, 448] on icon at bounding box center [123, 445] width 13 height 13
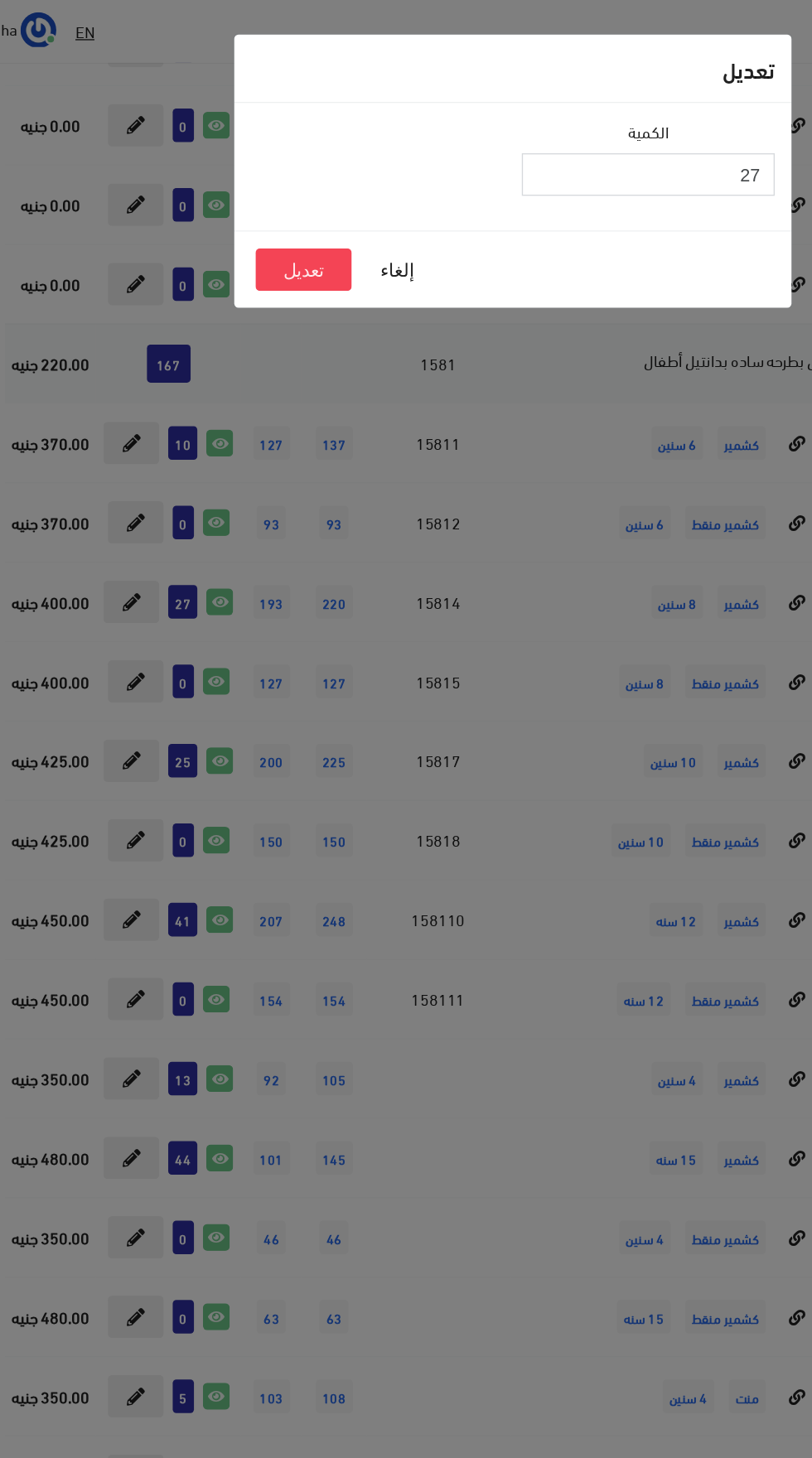
click at [412, 135] on input "27" at bounding box center [505, 129] width 187 height 31
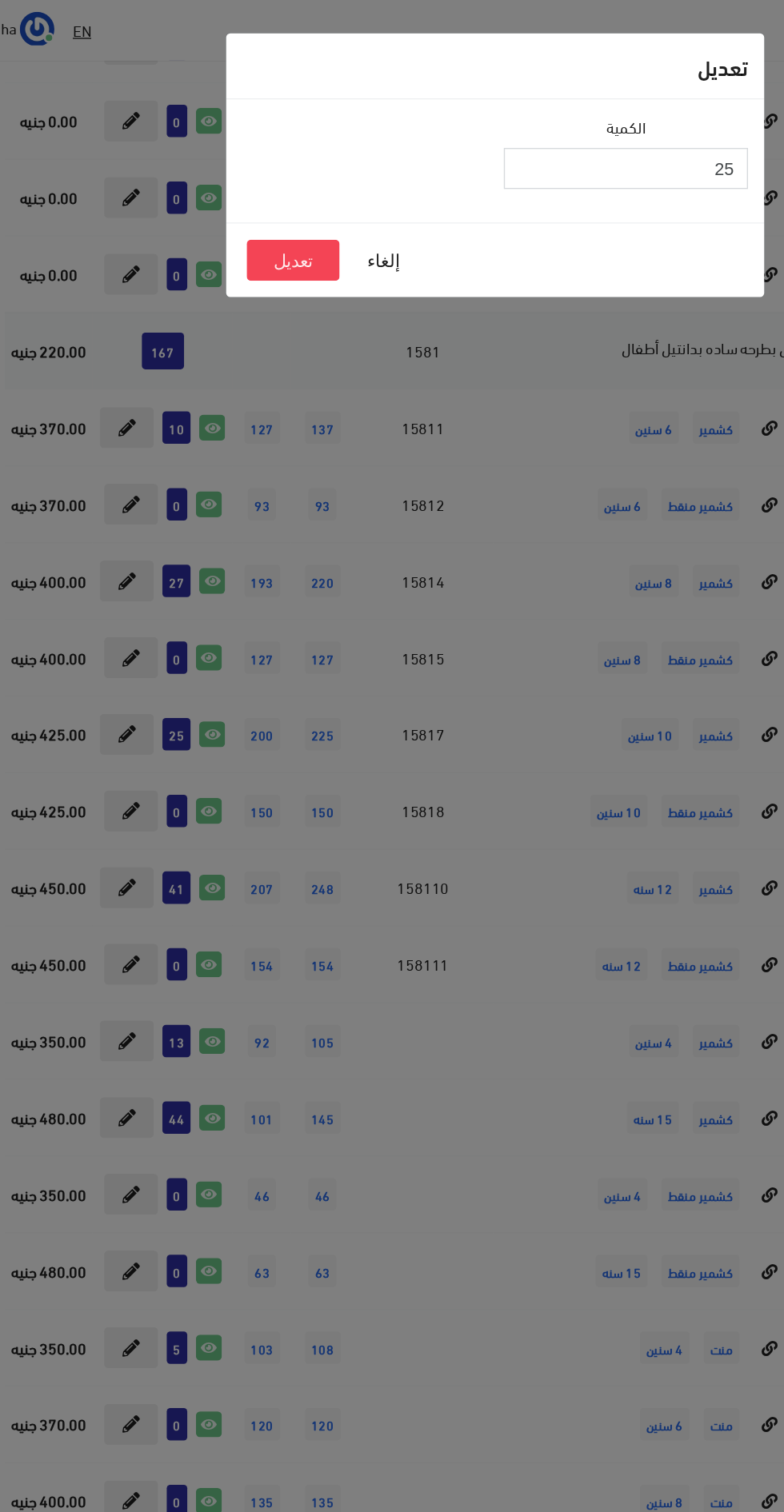
type input "25"
click at [233, 205] on button "تعديل" at bounding box center [242, 193] width 69 height 30
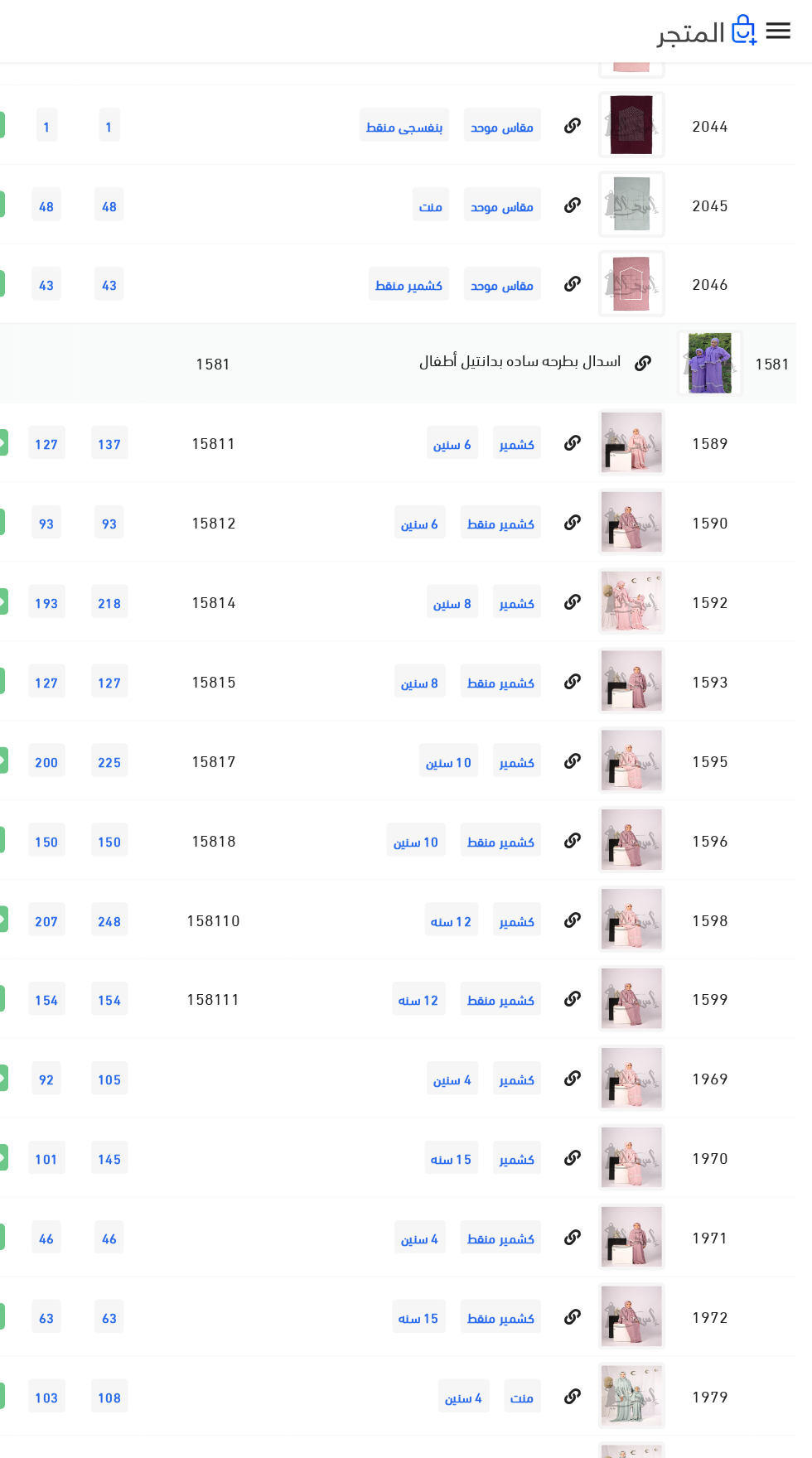
scroll to position [18780, 0]
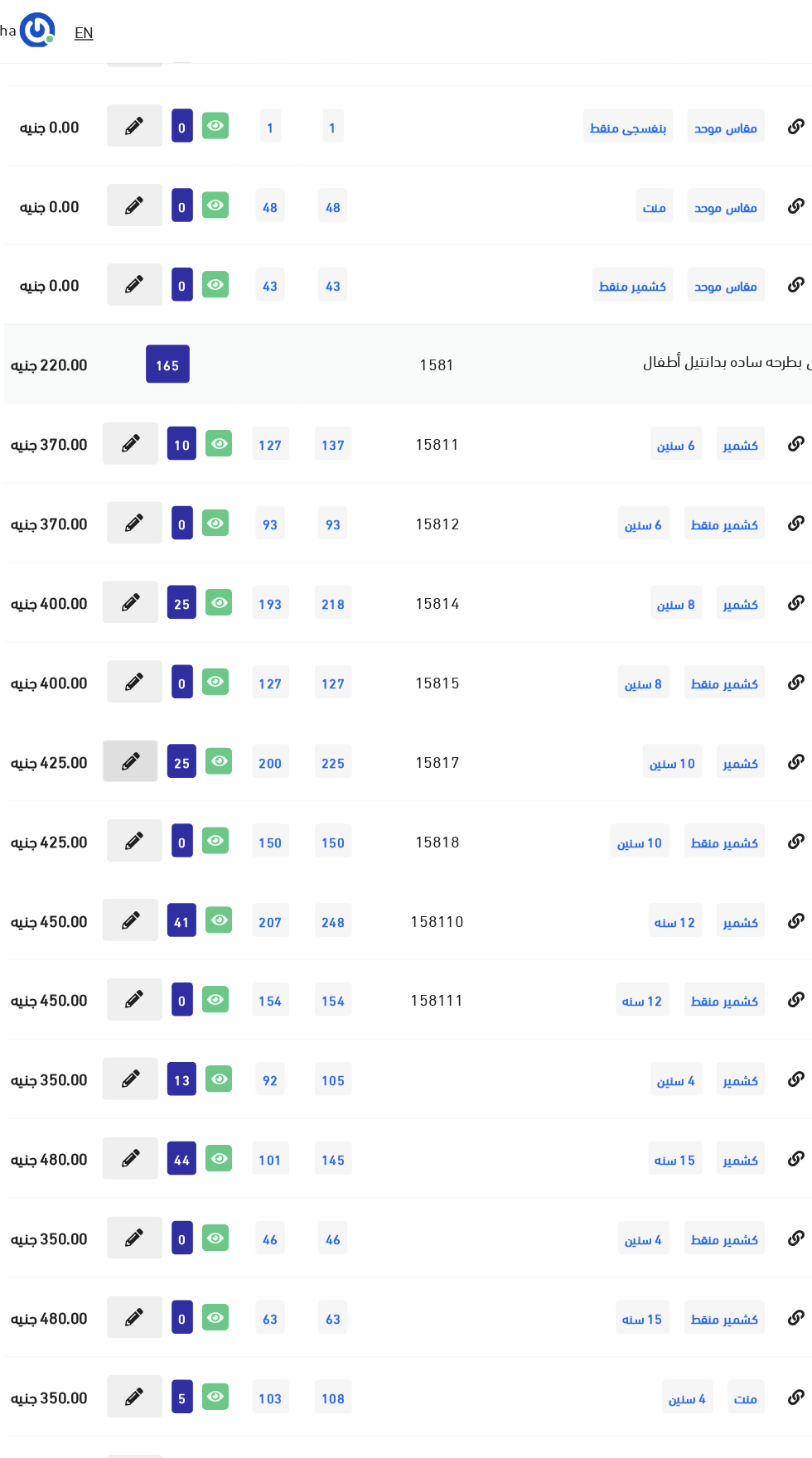
click at [125, 562] on icon at bounding box center [123, 563] width 13 height 13
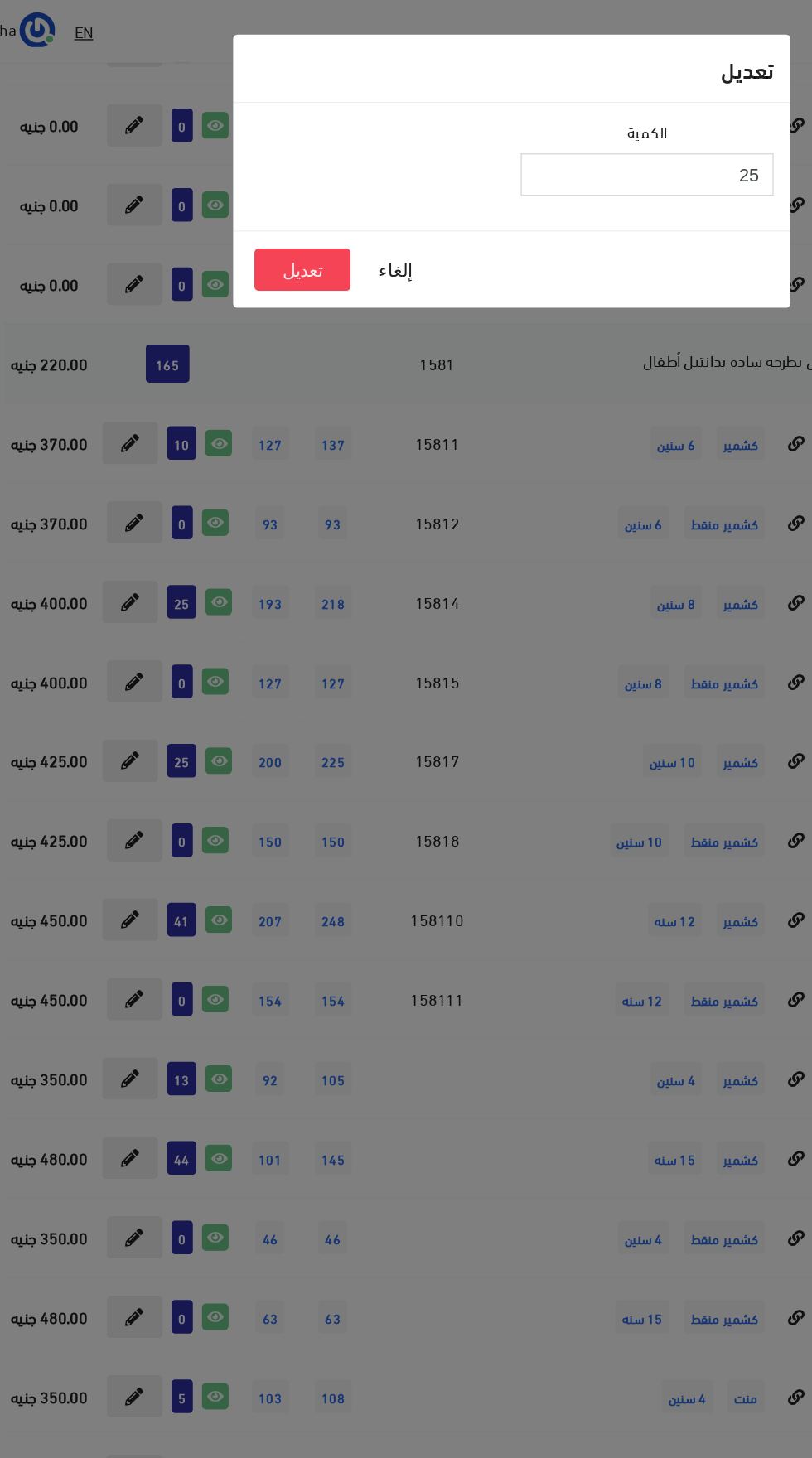
click at [494, 131] on input "25" at bounding box center [505, 129] width 187 height 31
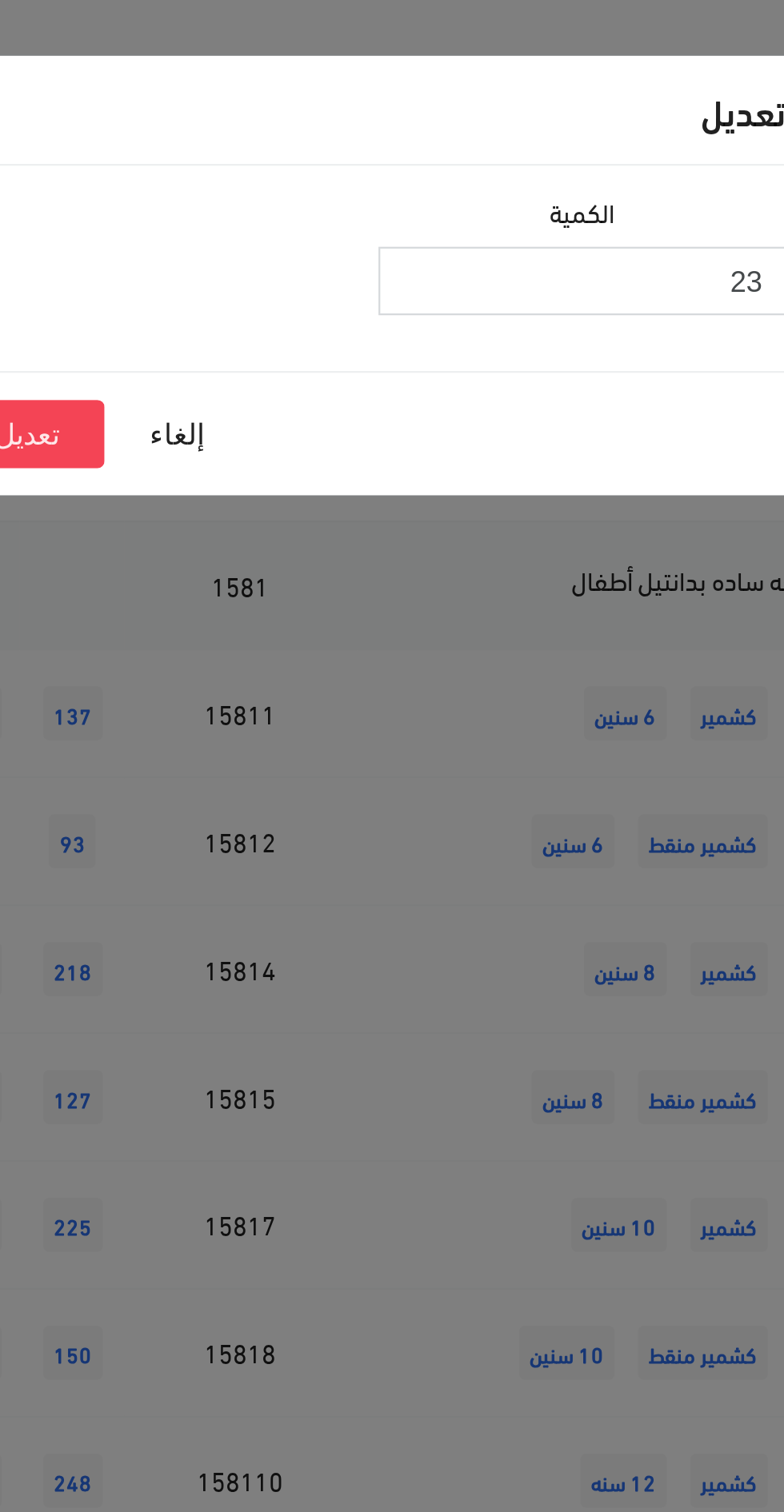
type input "23"
click at [252, 198] on button "تعديل" at bounding box center [244, 193] width 69 height 30
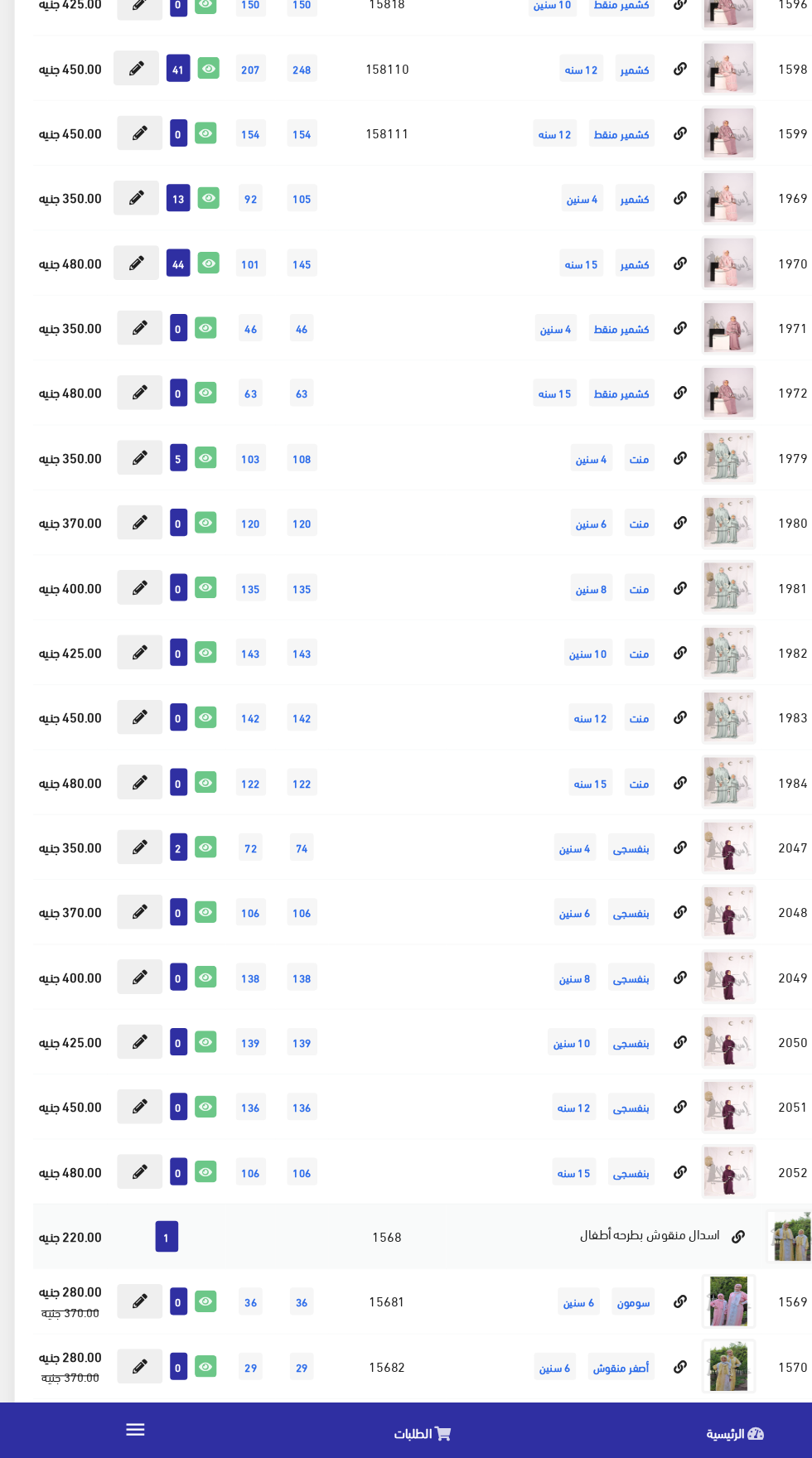
scroll to position [19262, 0]
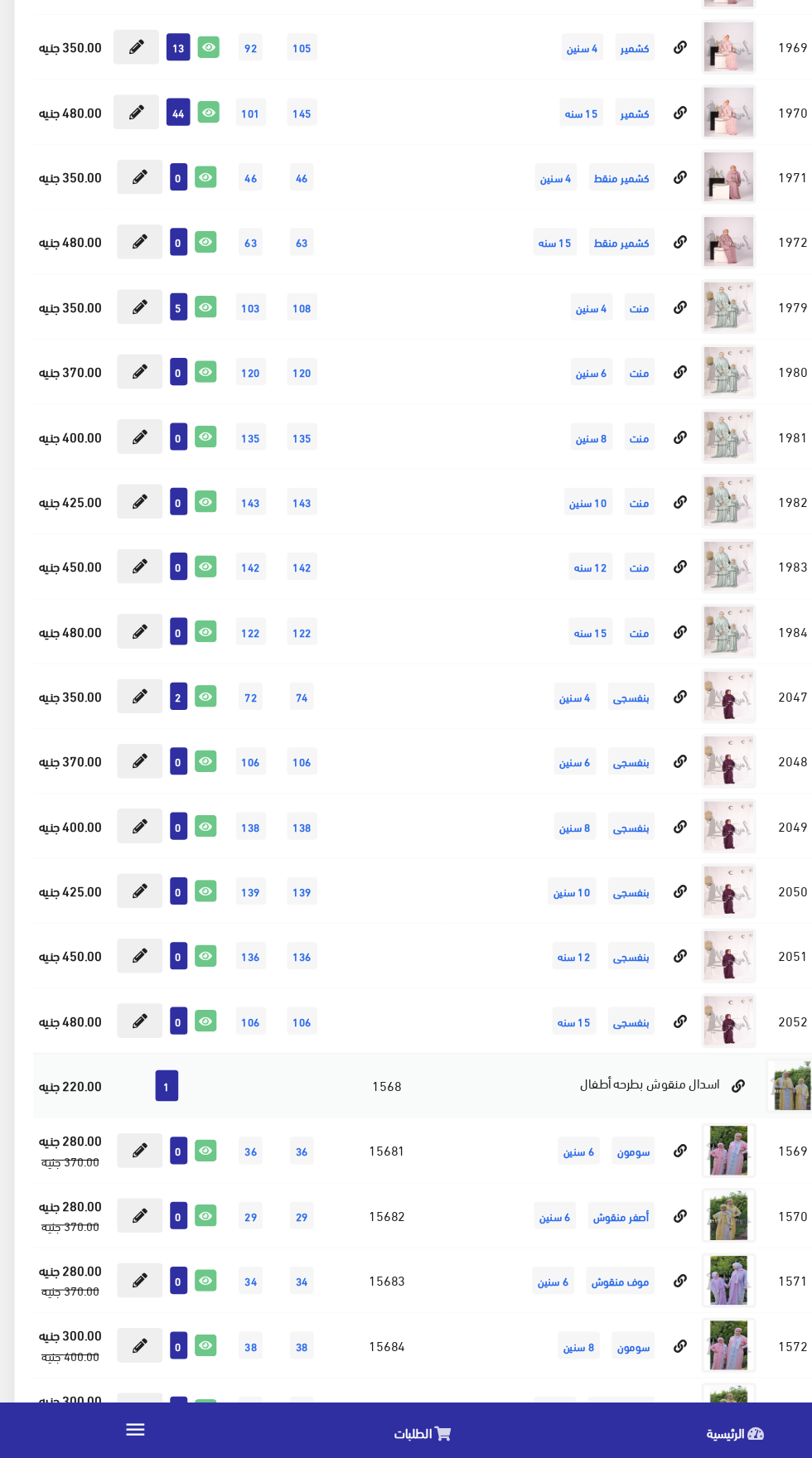
scroll to position [19262, 0]
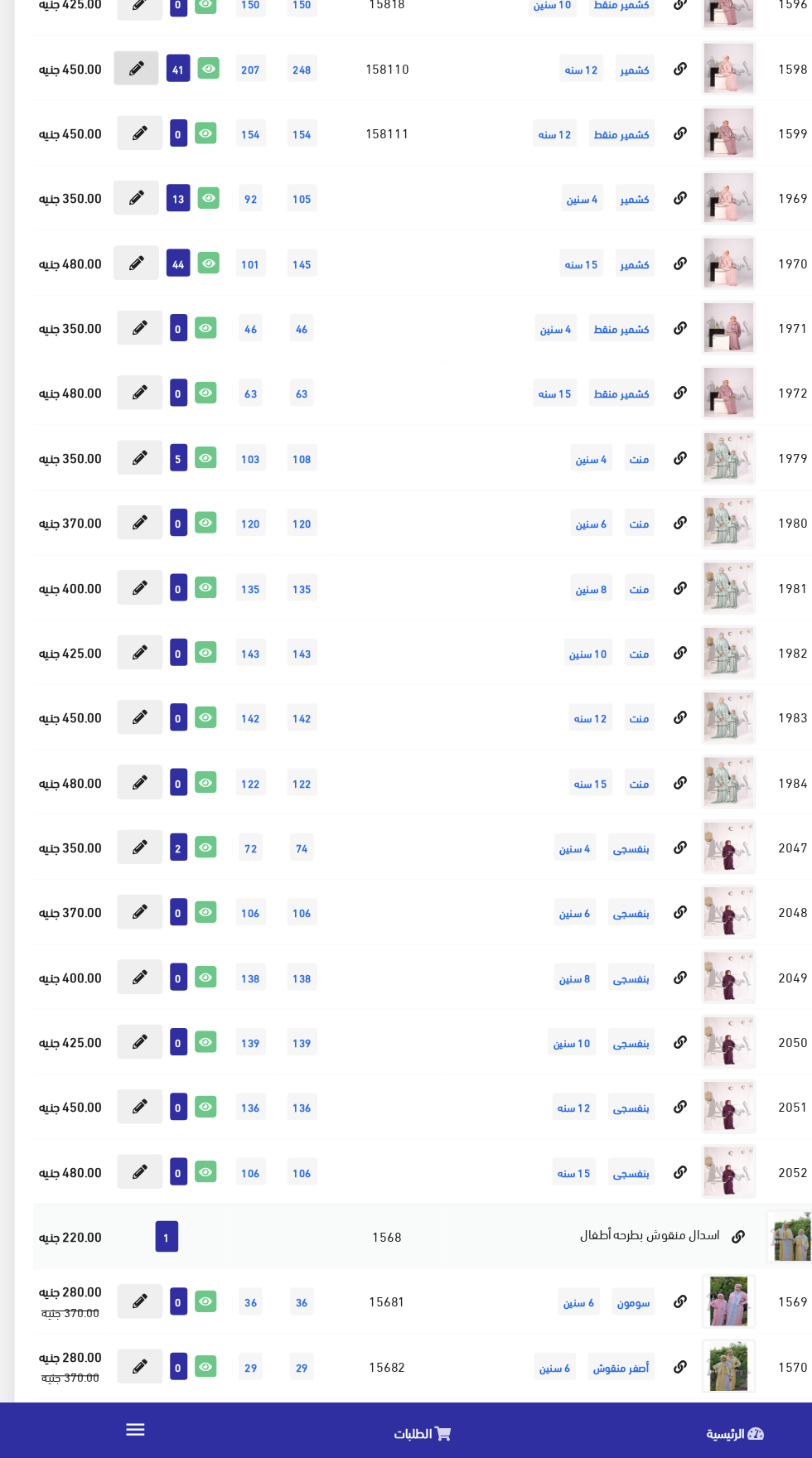
click at [125, 198] on icon at bounding box center [123, 199] width 13 height 13
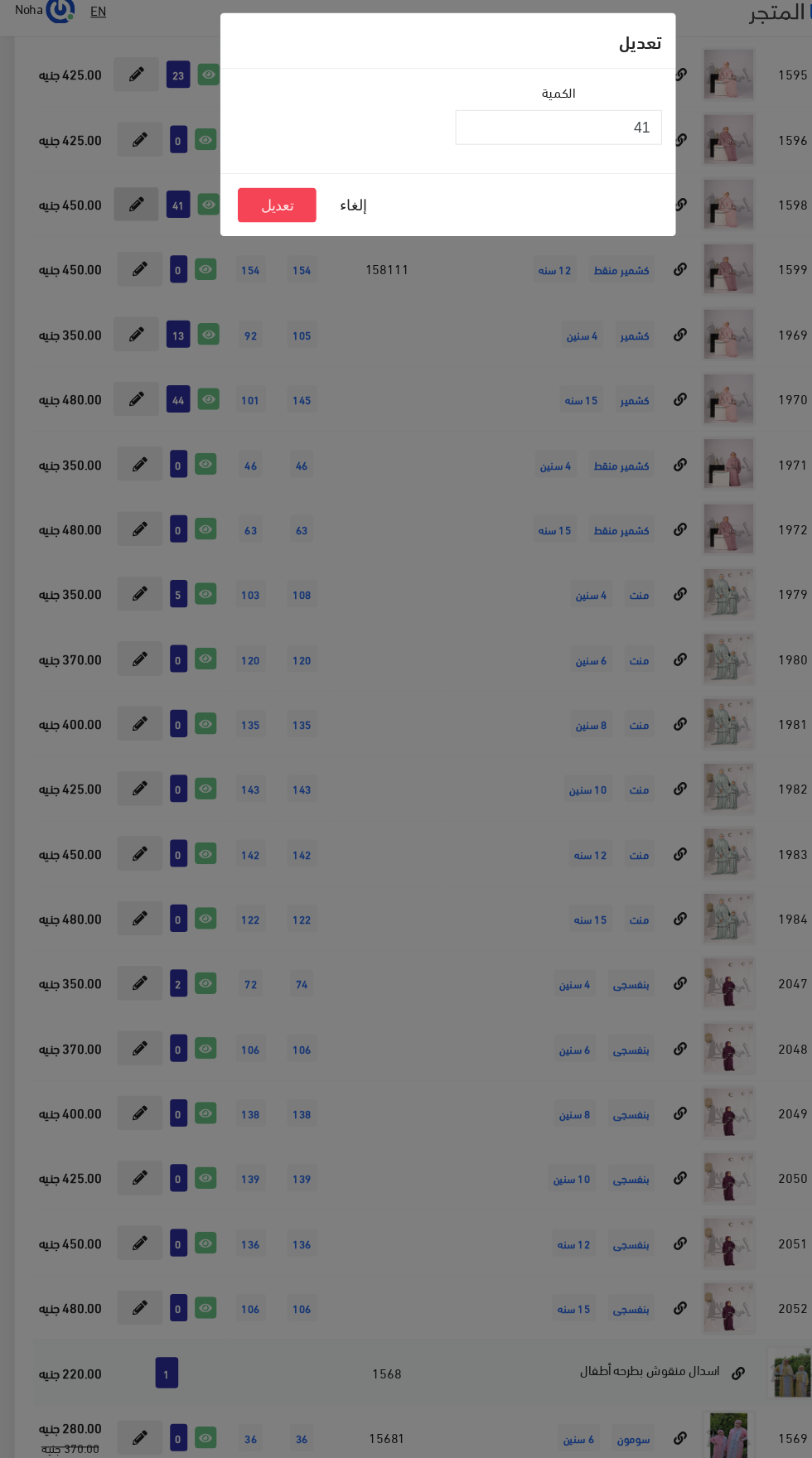
scroll to position [19261, 0]
click at [462, 129] on input "41" at bounding box center [505, 129] width 187 height 31
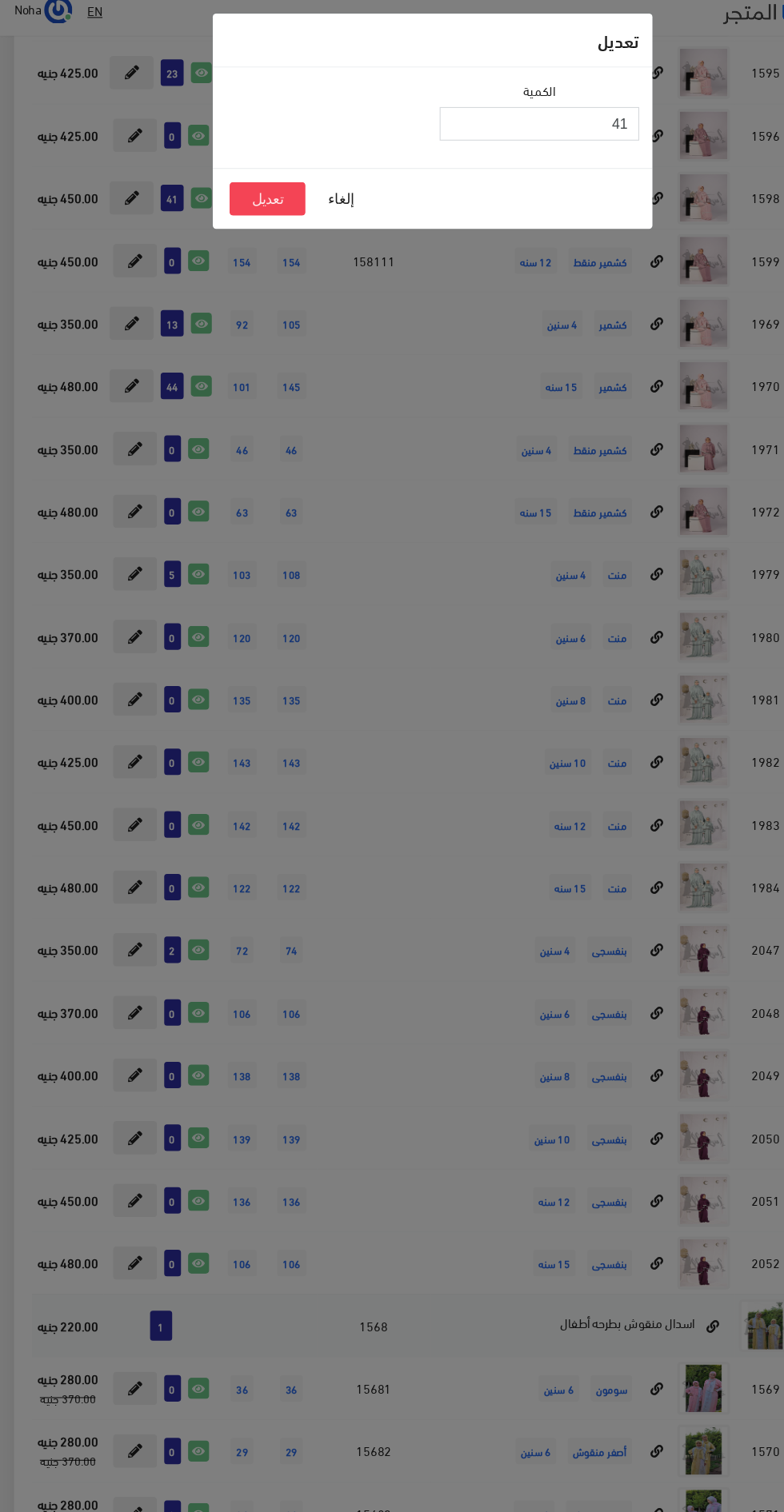
type input "4"
type input "9"
type input "39"
click at [242, 187] on button "تعديل" at bounding box center [242, 193] width 69 height 30
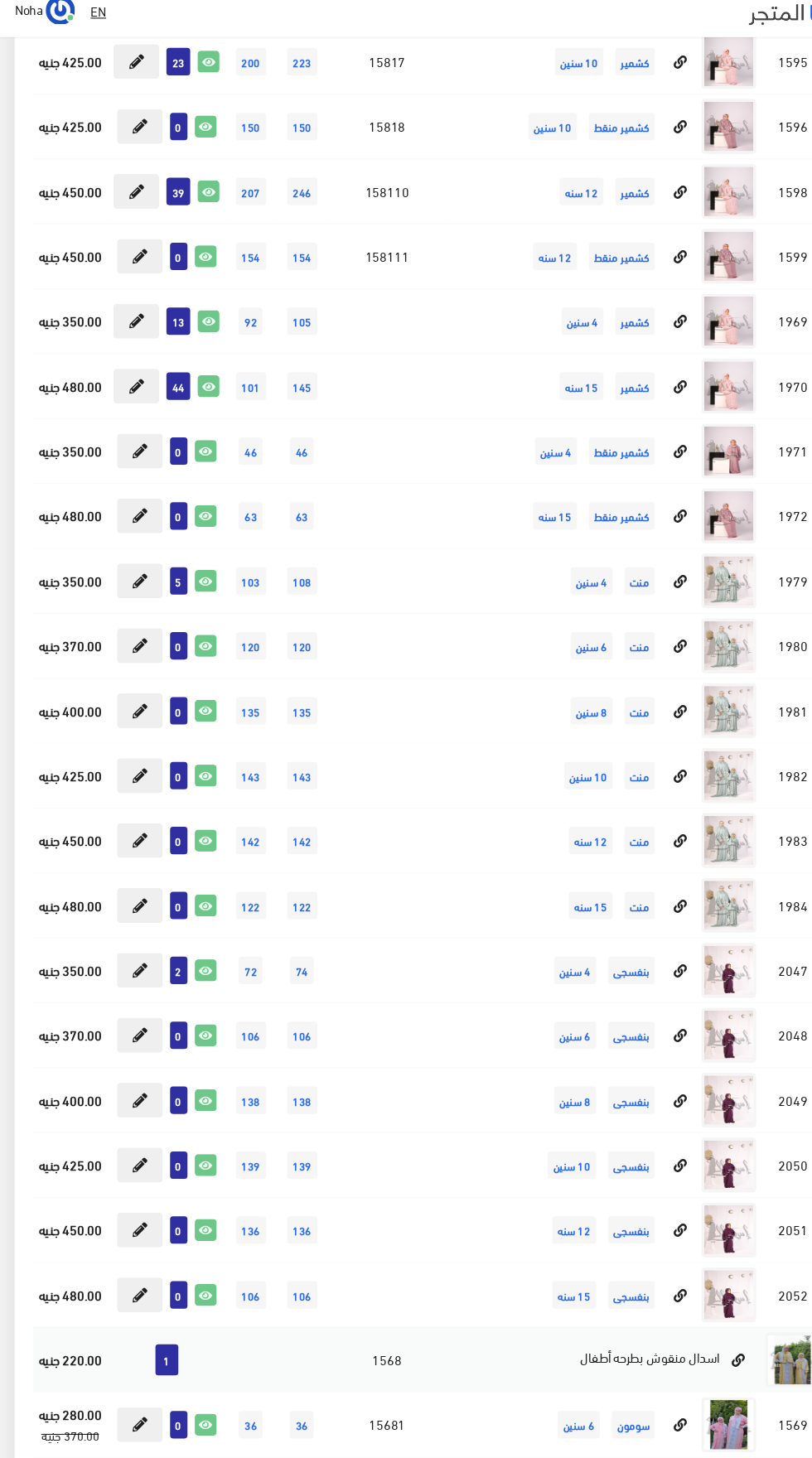
scroll to position [19261, 0]
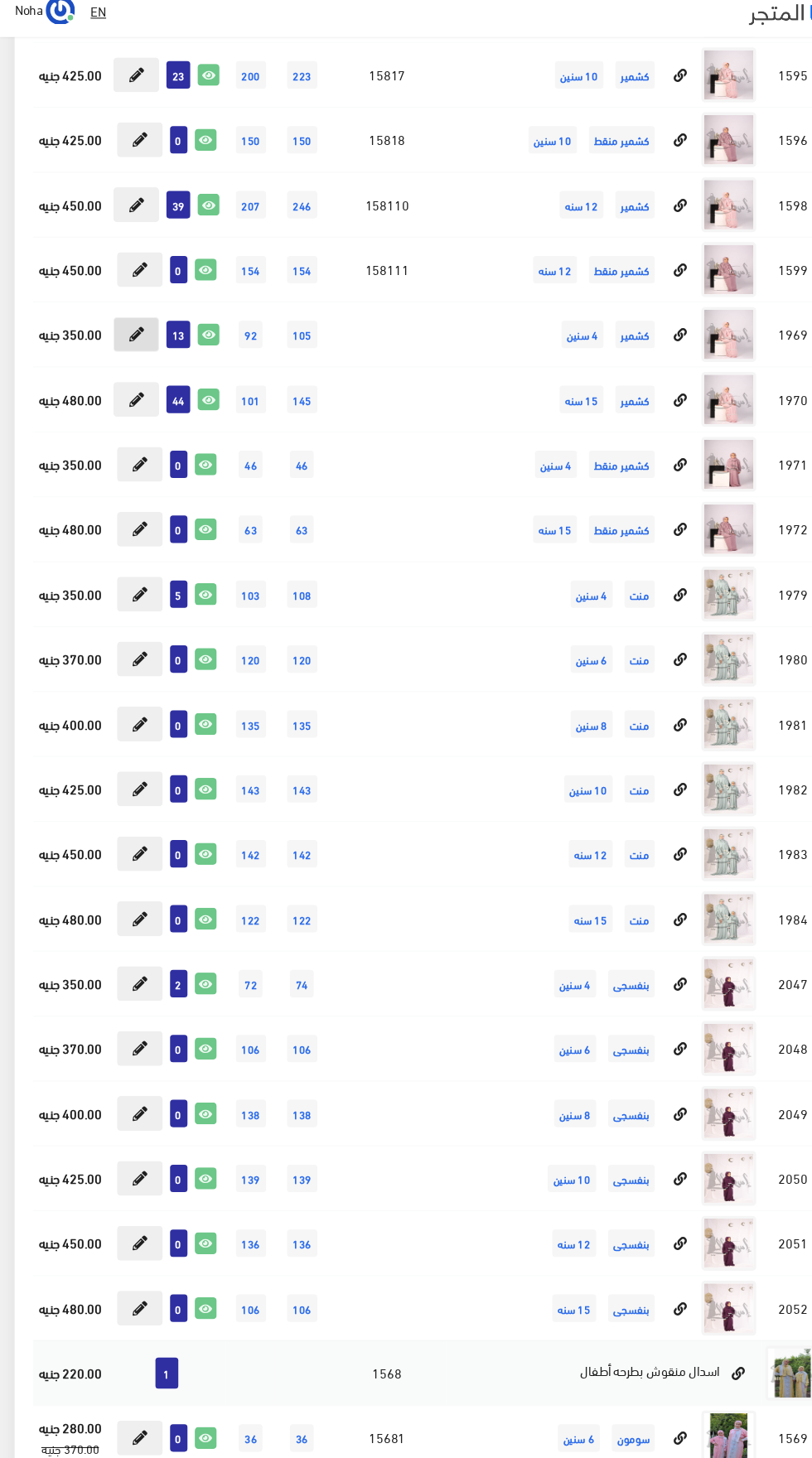
click at [111, 320] on button at bounding box center [124, 316] width 42 height 31
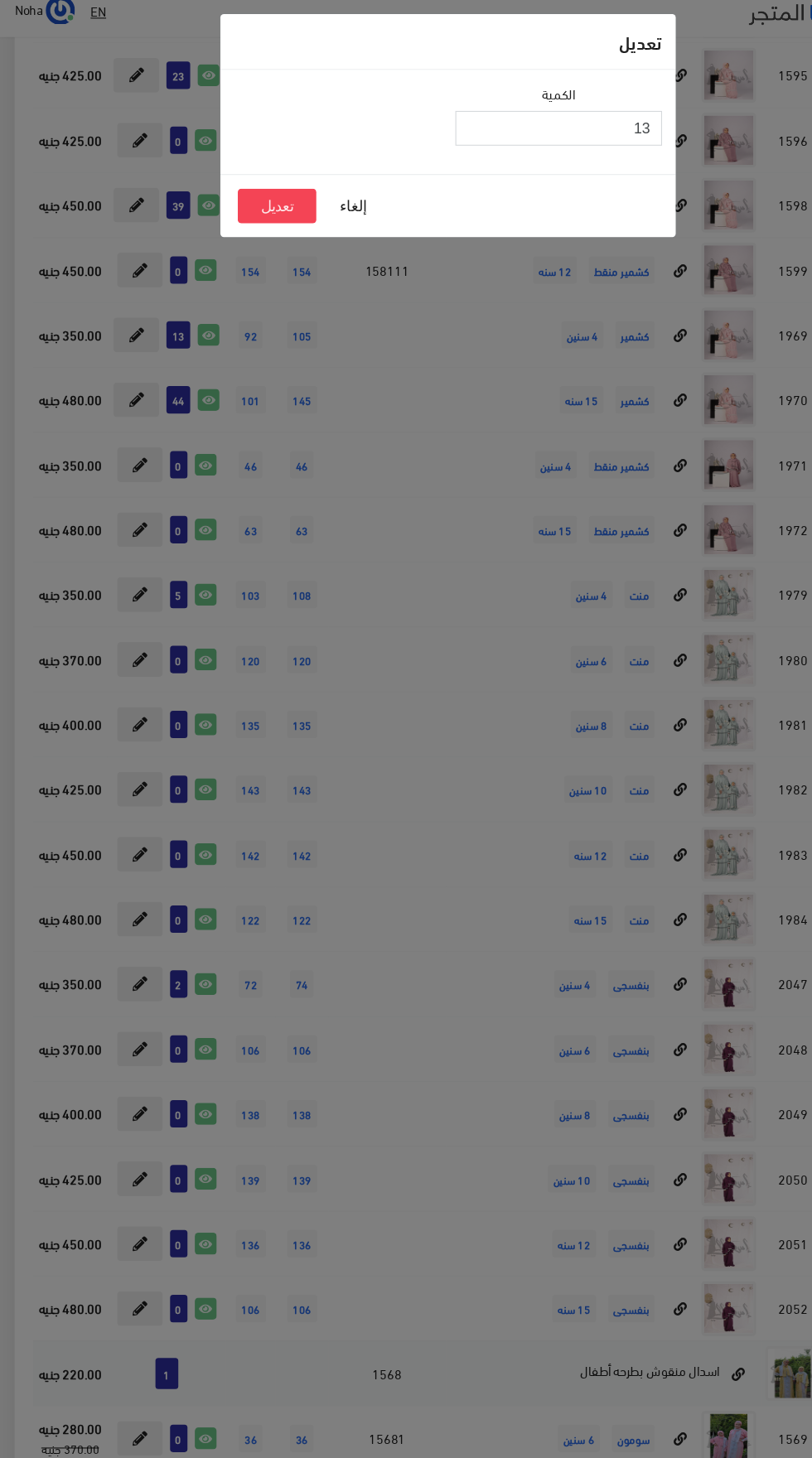
click at [471, 129] on input "13" at bounding box center [505, 129] width 187 height 31
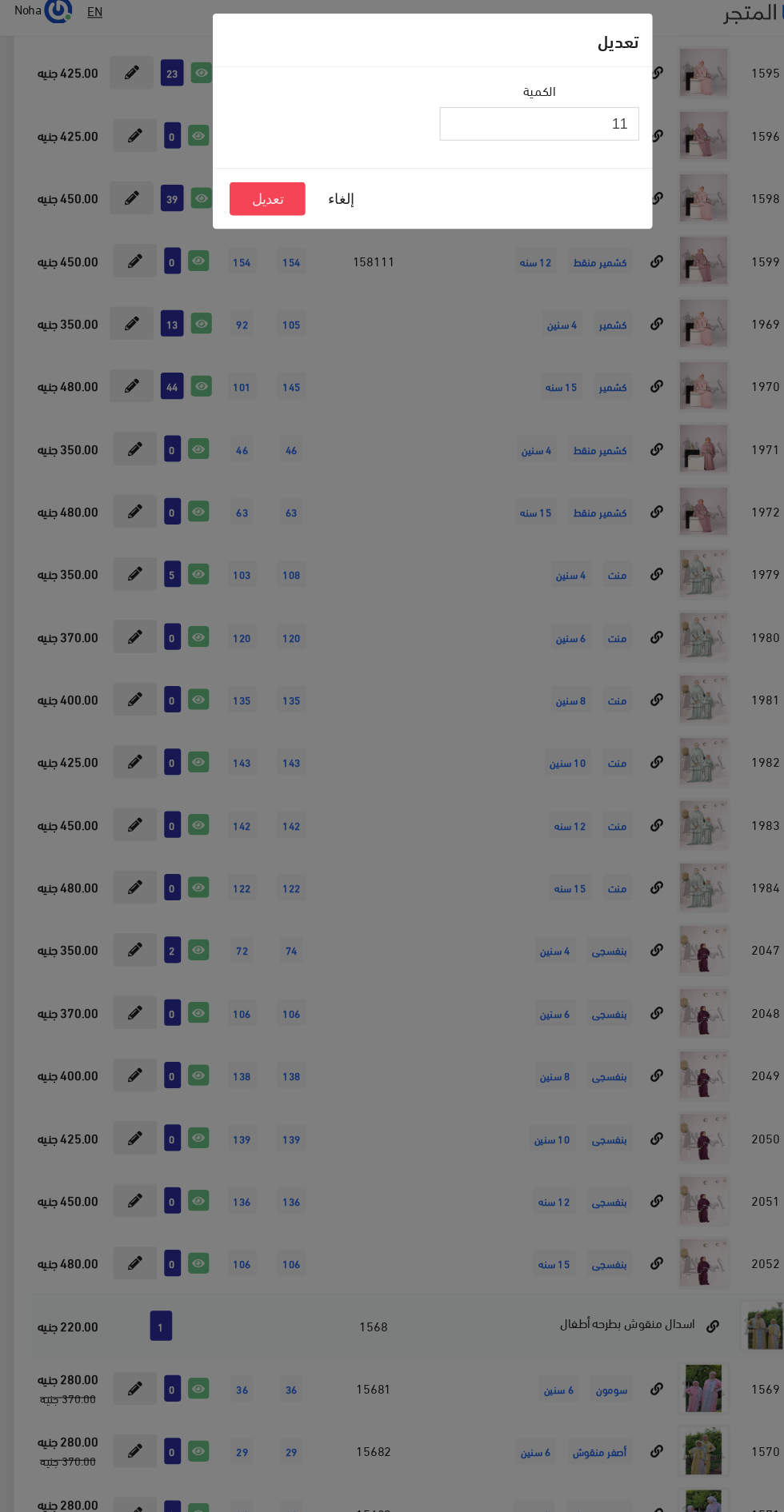
type input "11"
click at [234, 197] on button "تعديل" at bounding box center [242, 193] width 69 height 30
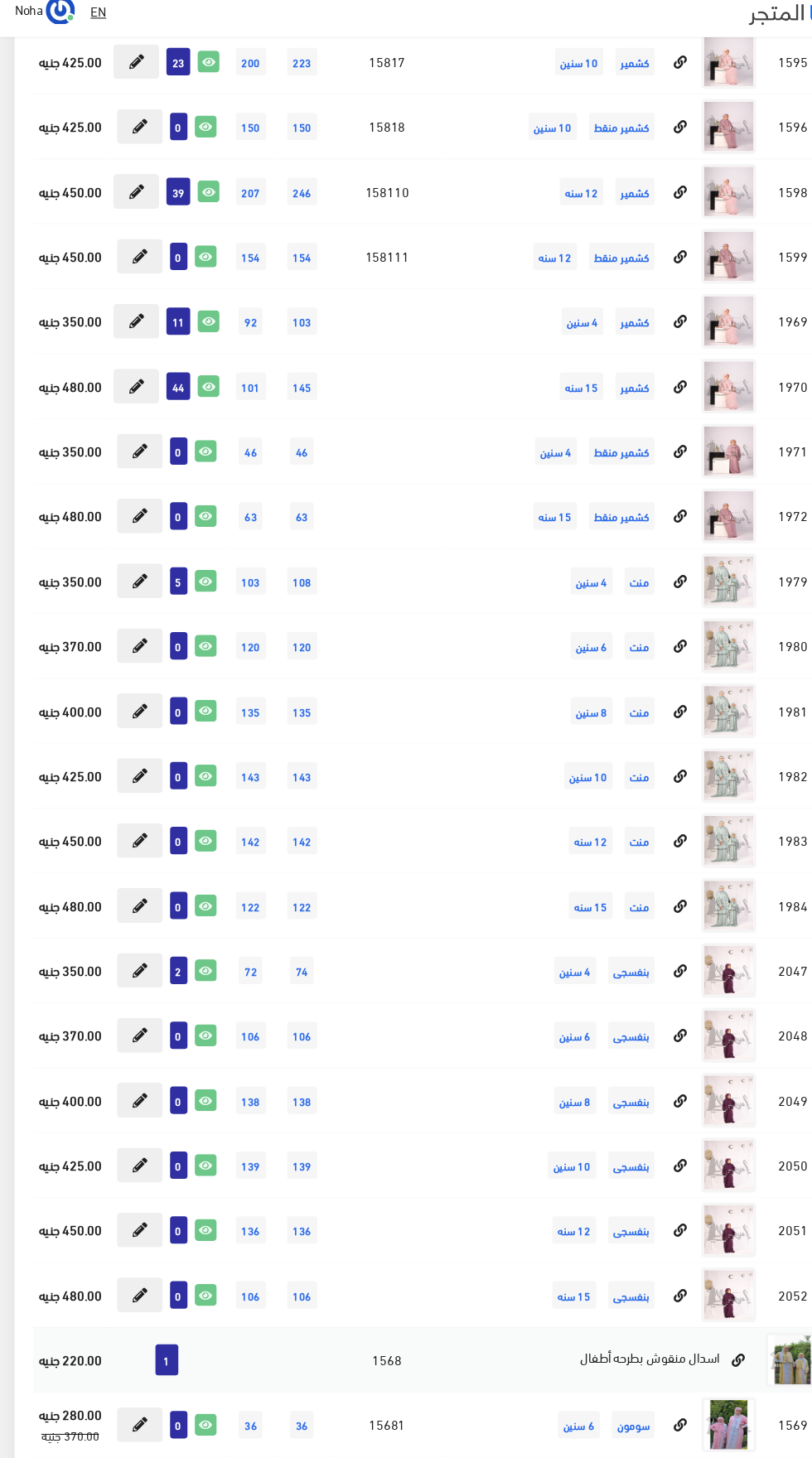
scroll to position [19261, 0]
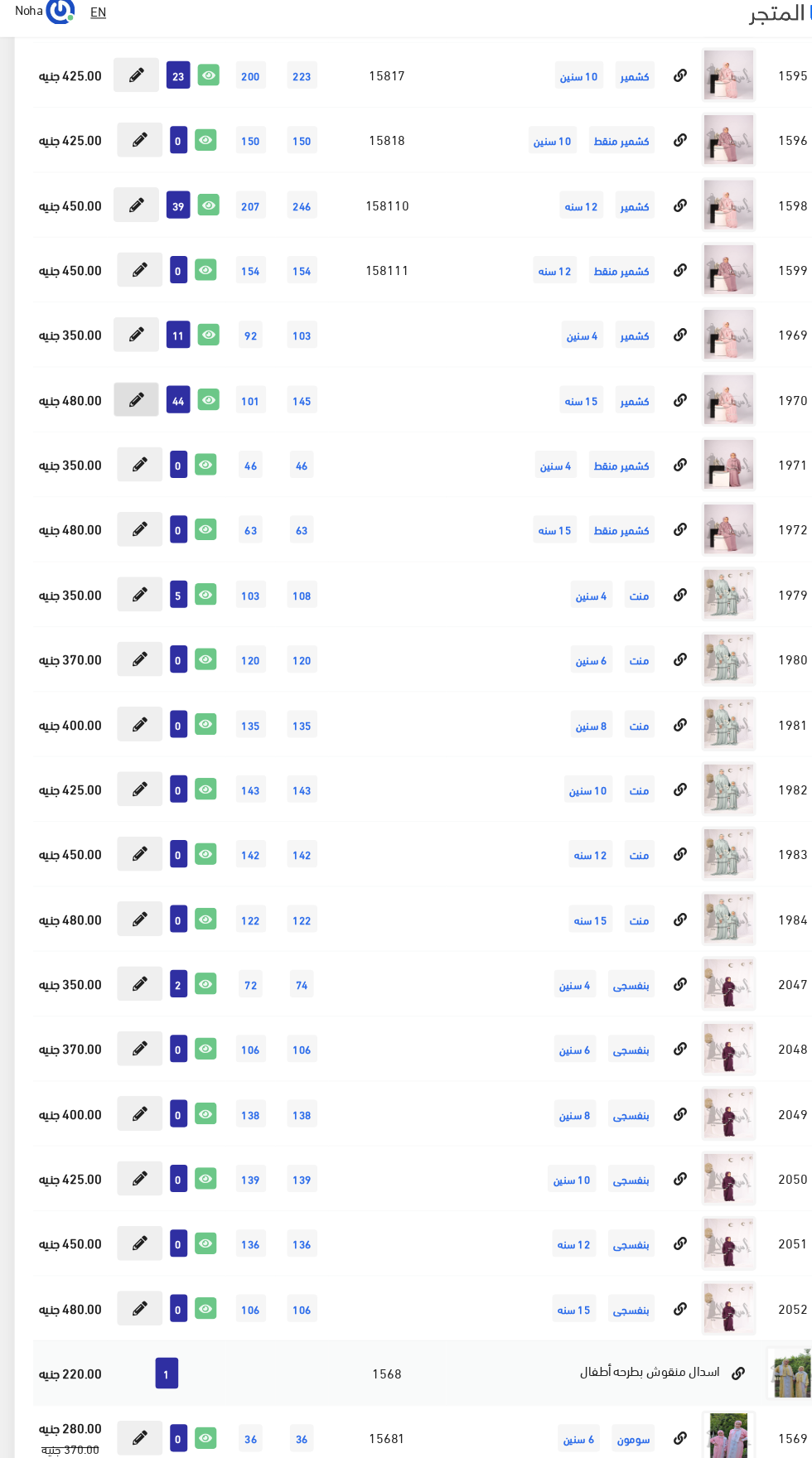
click at [127, 382] on button at bounding box center [124, 376] width 42 height 31
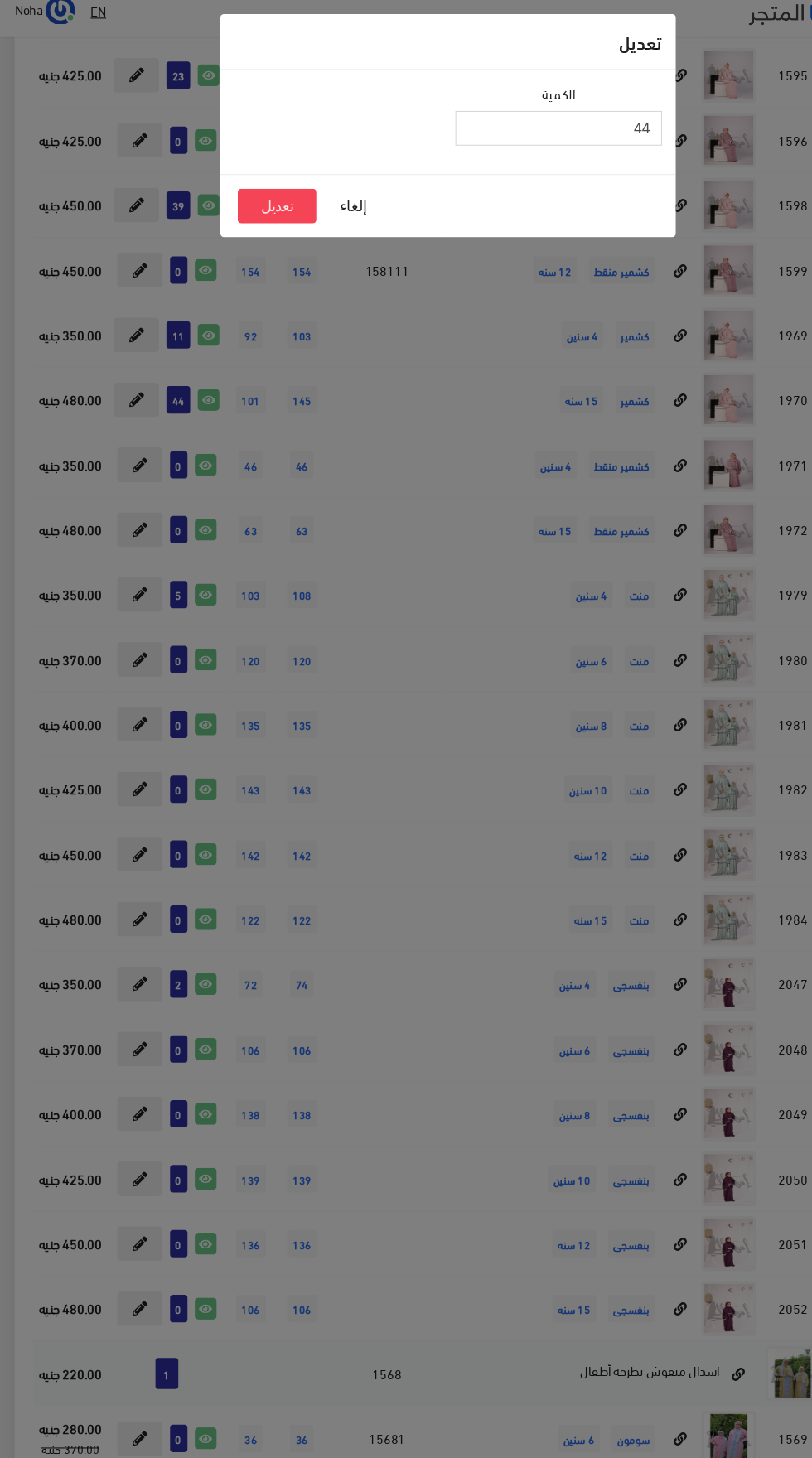
click at [443, 132] on input "44" at bounding box center [505, 129] width 187 height 31
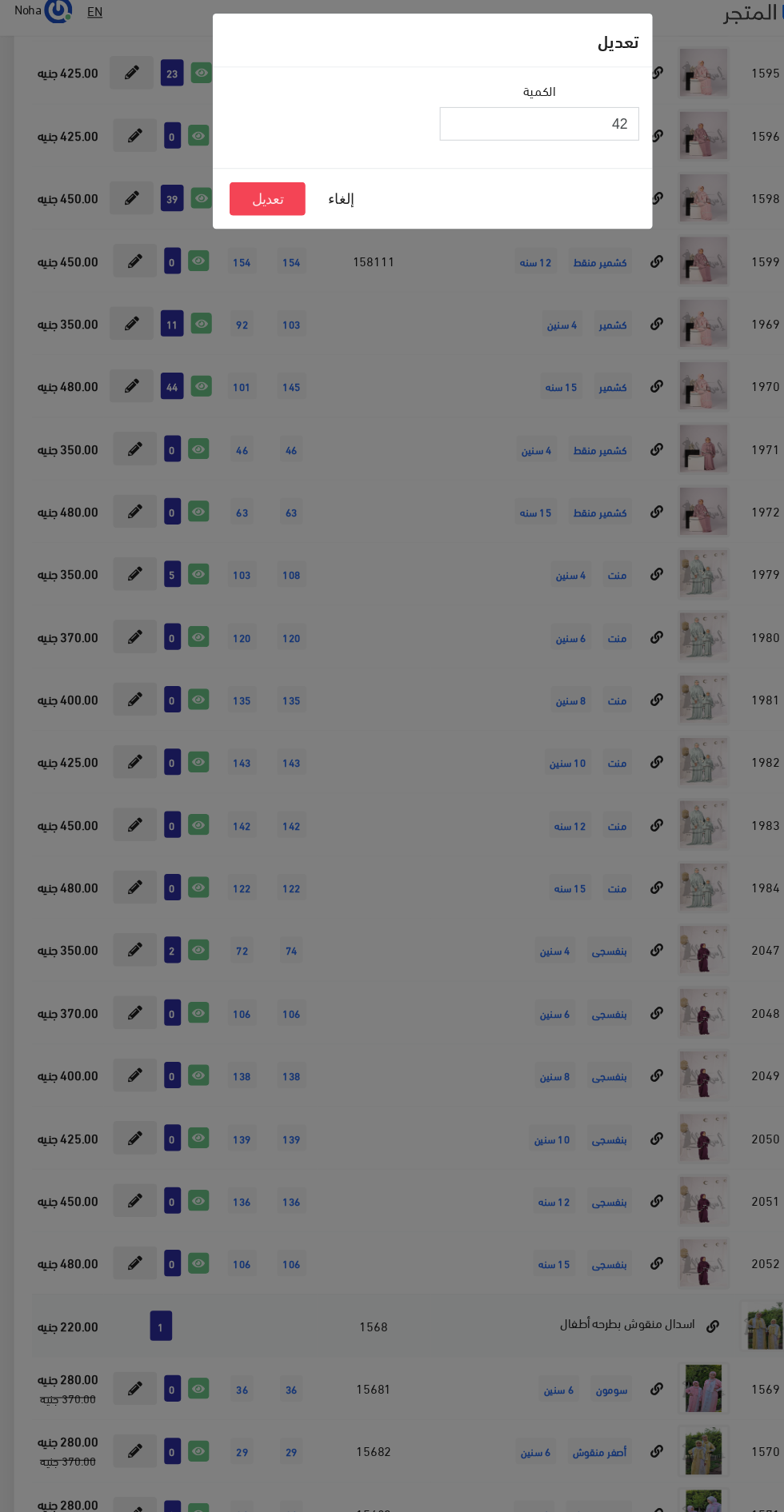
type input "42"
click at [236, 199] on button "تعديل" at bounding box center [242, 193] width 69 height 30
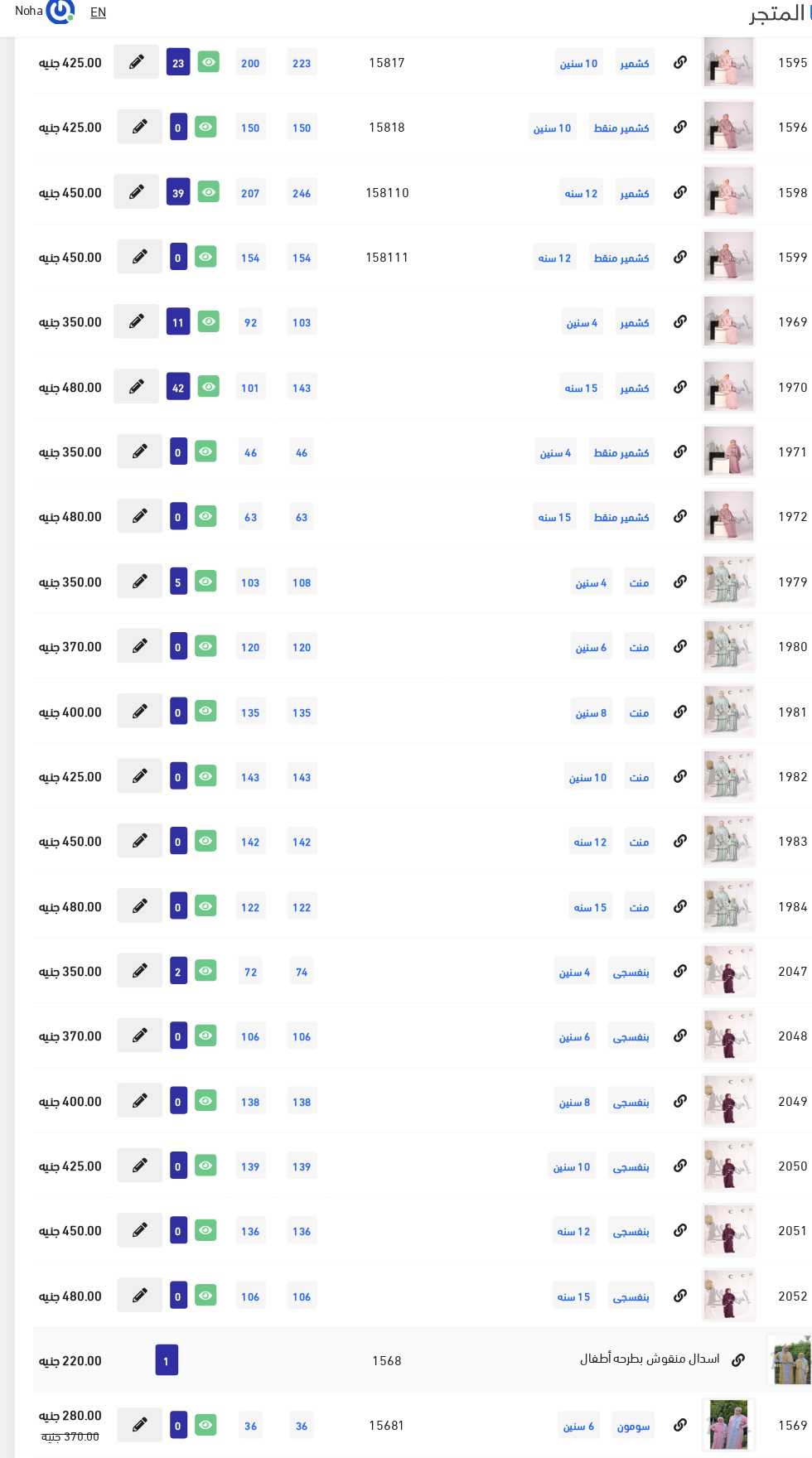
scroll to position [19261, 0]
